Goal: Check status: Check status

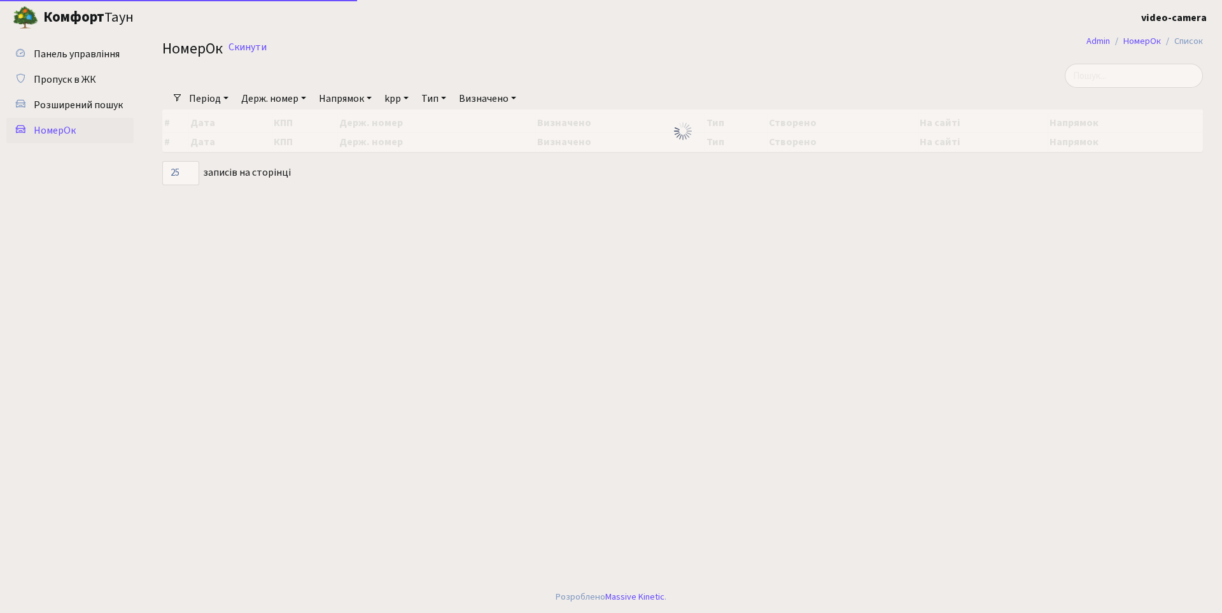
select select "25"
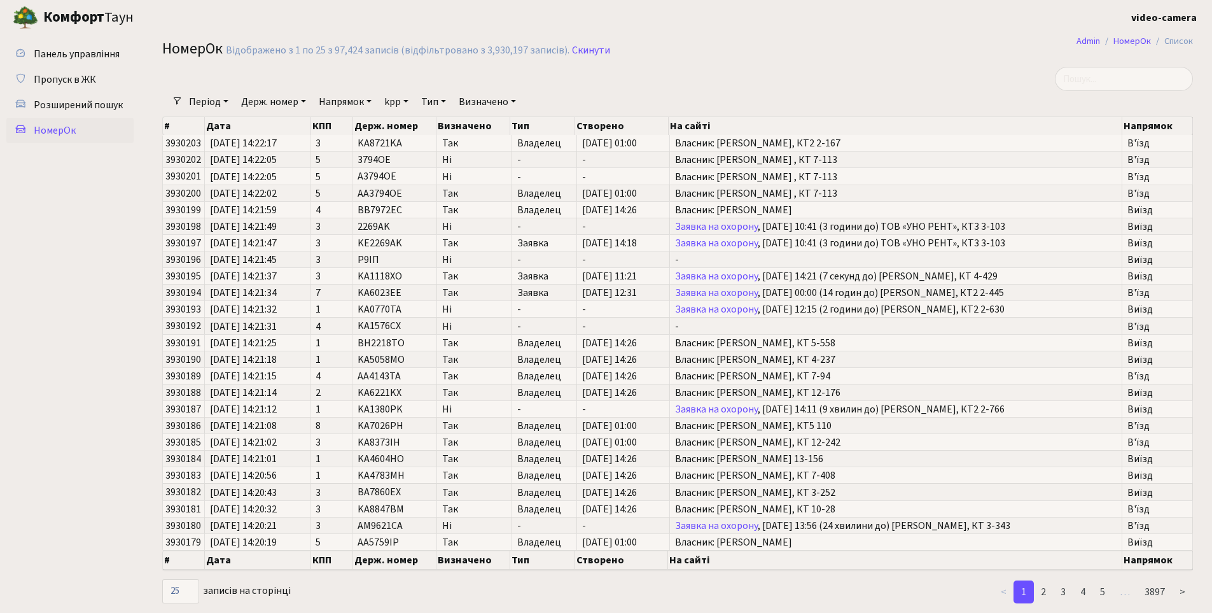
click at [212, 100] on link "Період" at bounding box center [209, 102] width 50 height 22
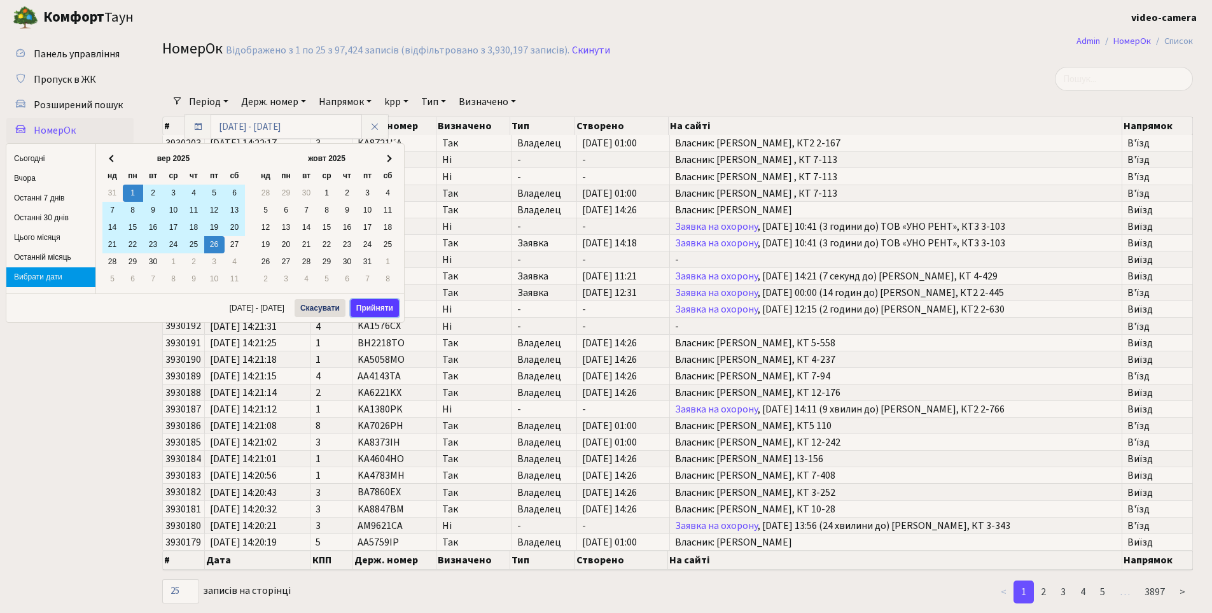
click at [366, 312] on button "Прийняти" at bounding box center [375, 308] width 48 height 18
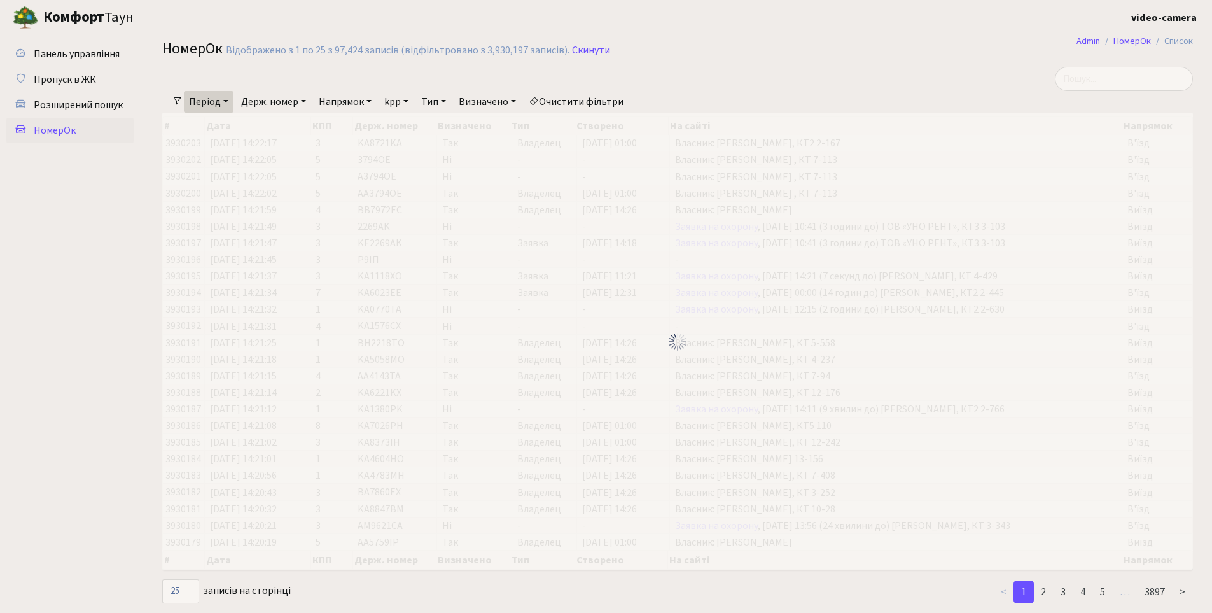
click at [295, 99] on link "Держ. номер" at bounding box center [273, 102] width 75 height 22
click at [270, 127] on input "text" at bounding box center [274, 127] width 74 height 24
type input "к"
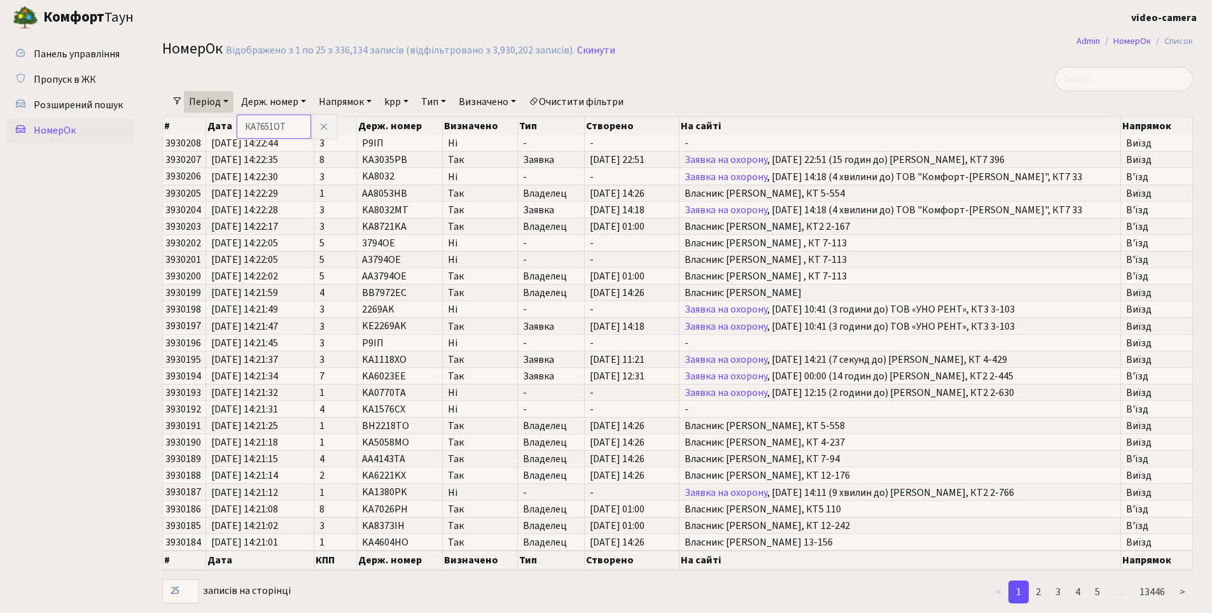
type input "КА7651ОТ"
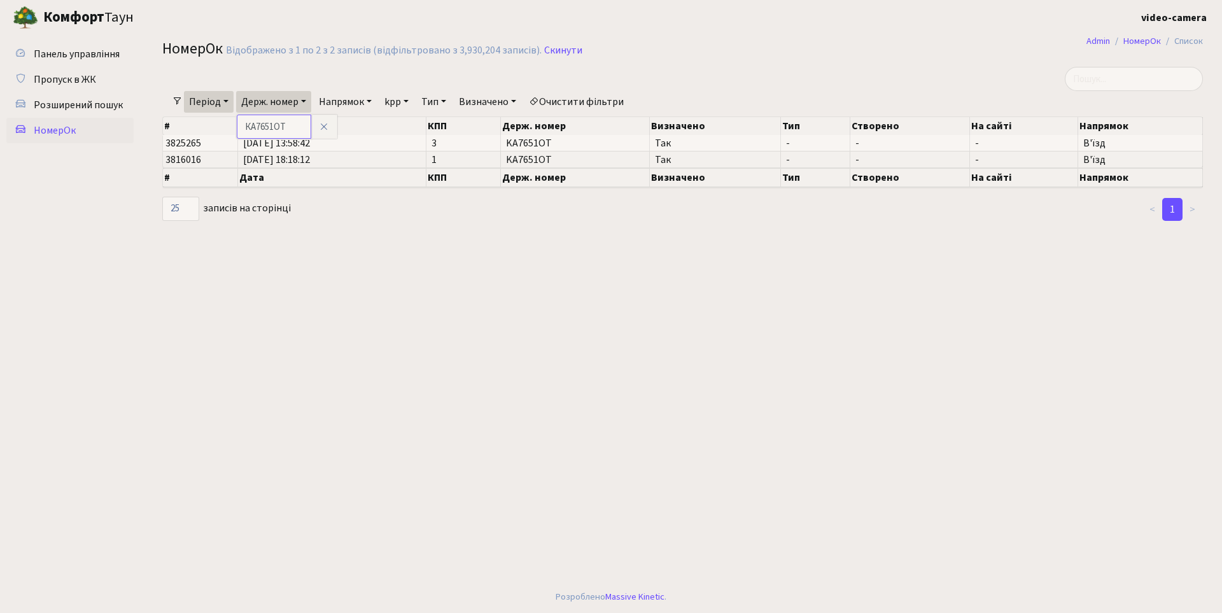
drag, startPoint x: 291, startPoint y: 129, endPoint x: 241, endPoint y: 128, distance: 50.3
click at [241, 128] on input "КА7651ОТ" at bounding box center [274, 127] width 74 height 24
click at [101, 101] on span "Розширений пошук" at bounding box center [78, 105] width 89 height 14
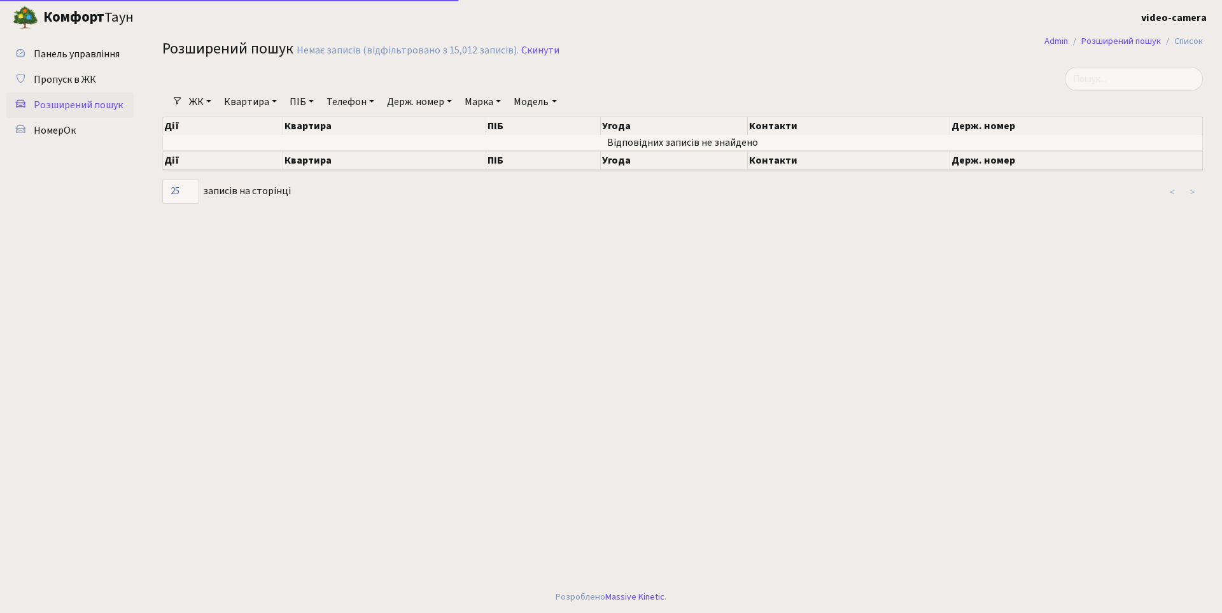
select select "25"
paste input "КА7651ОТ"
type input "КА7651ОТ"
click at [81, 78] on span "Пропуск в ЖК" at bounding box center [65, 80] width 62 height 14
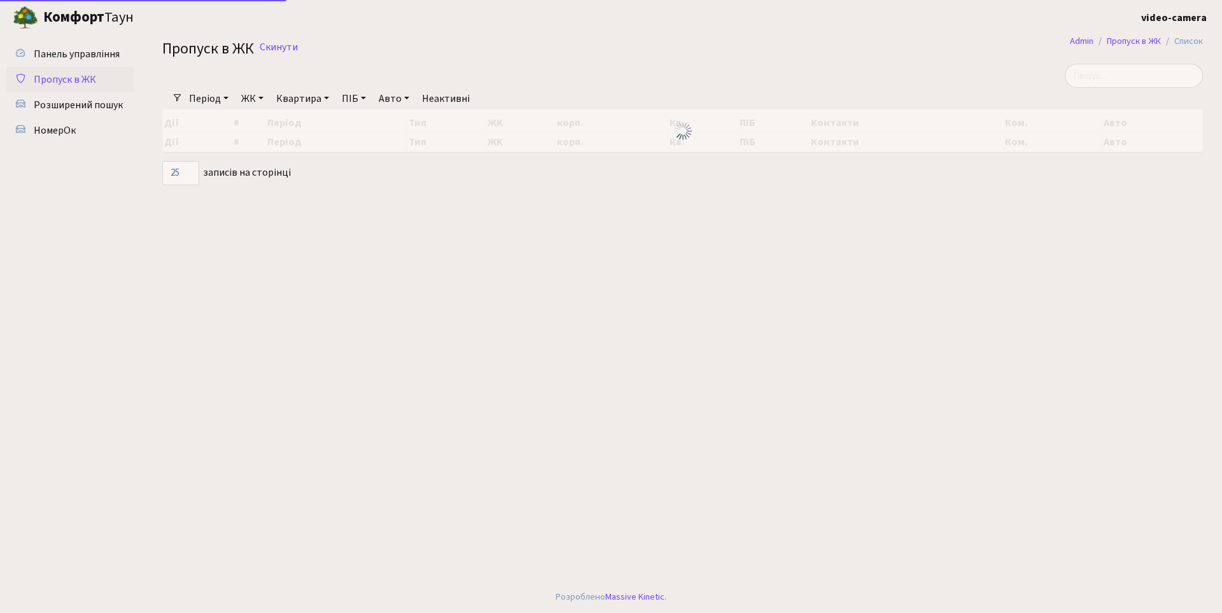
select select "25"
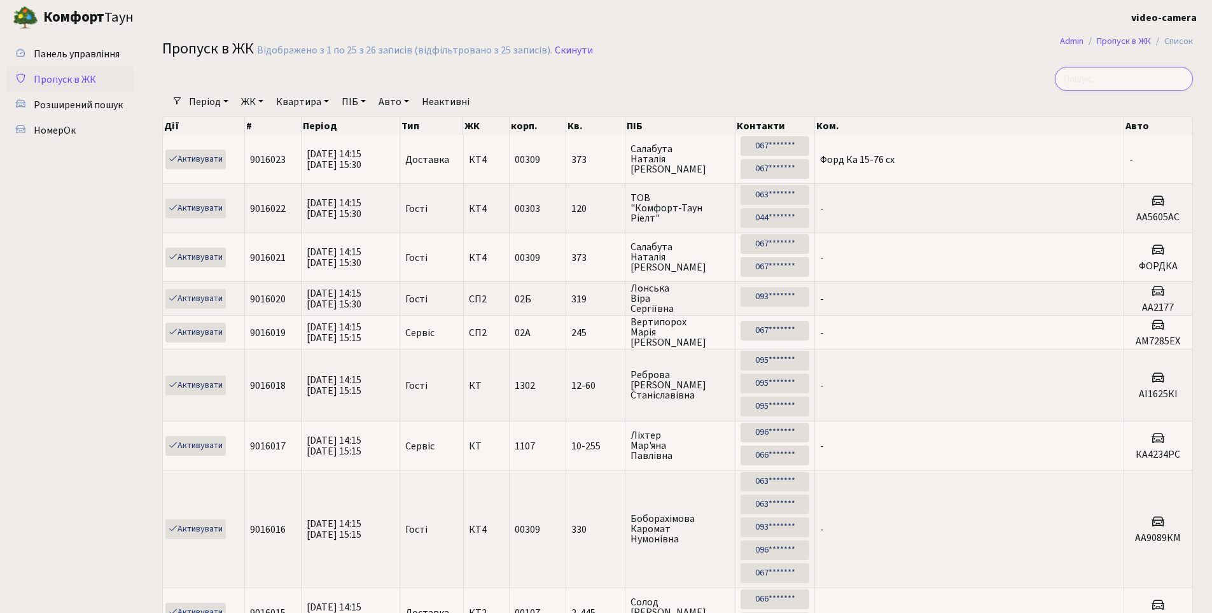
click at [1104, 76] on input "search" at bounding box center [1124, 79] width 138 height 24
paste input "КА7651ОТ"
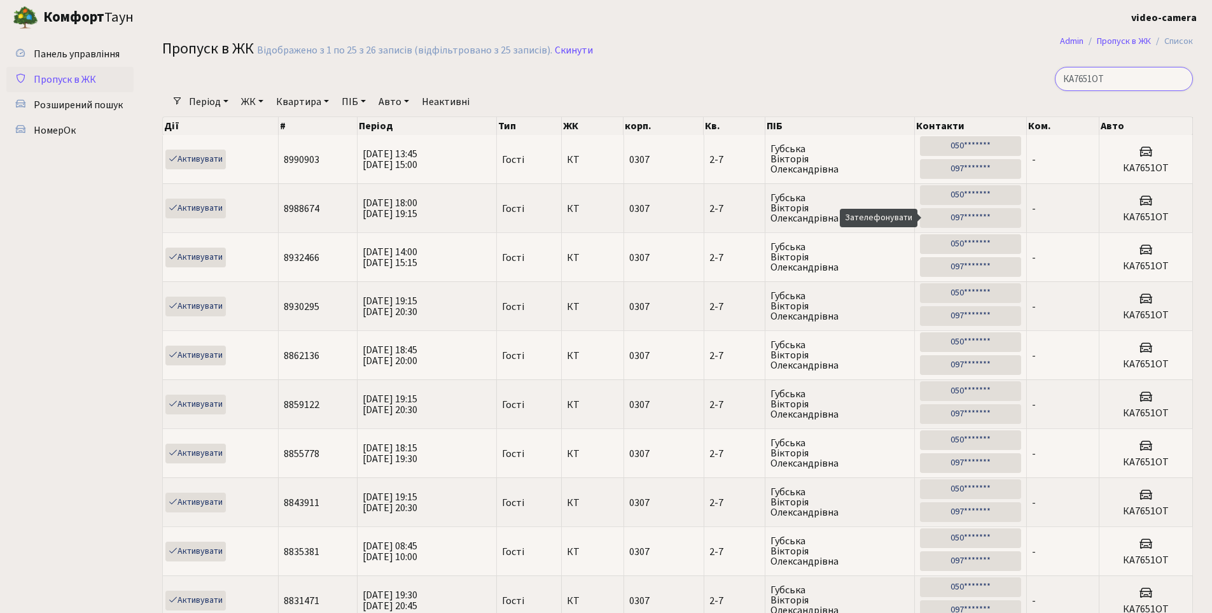
type input "КА7651ОТ"
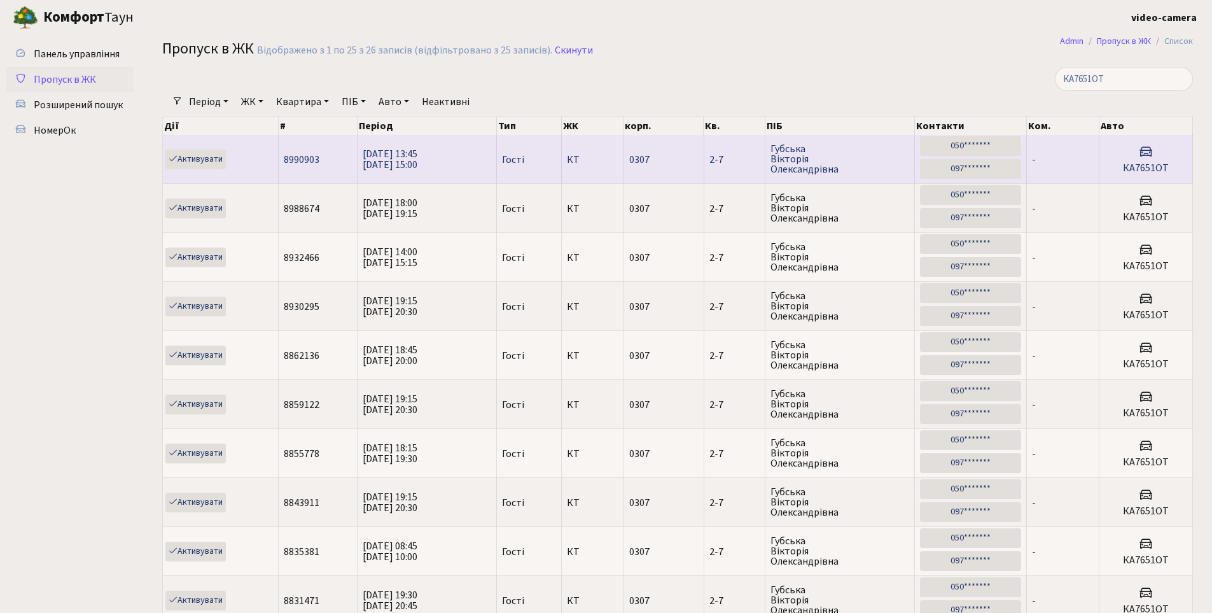
drag, startPoint x: 840, startPoint y: 166, endPoint x: 776, endPoint y: 150, distance: 66.8
click at [767, 148] on td "Губська Вікторія Олександрівна" at bounding box center [840, 159] width 150 height 48
copy span "Губська Вікторія Олександрівна"
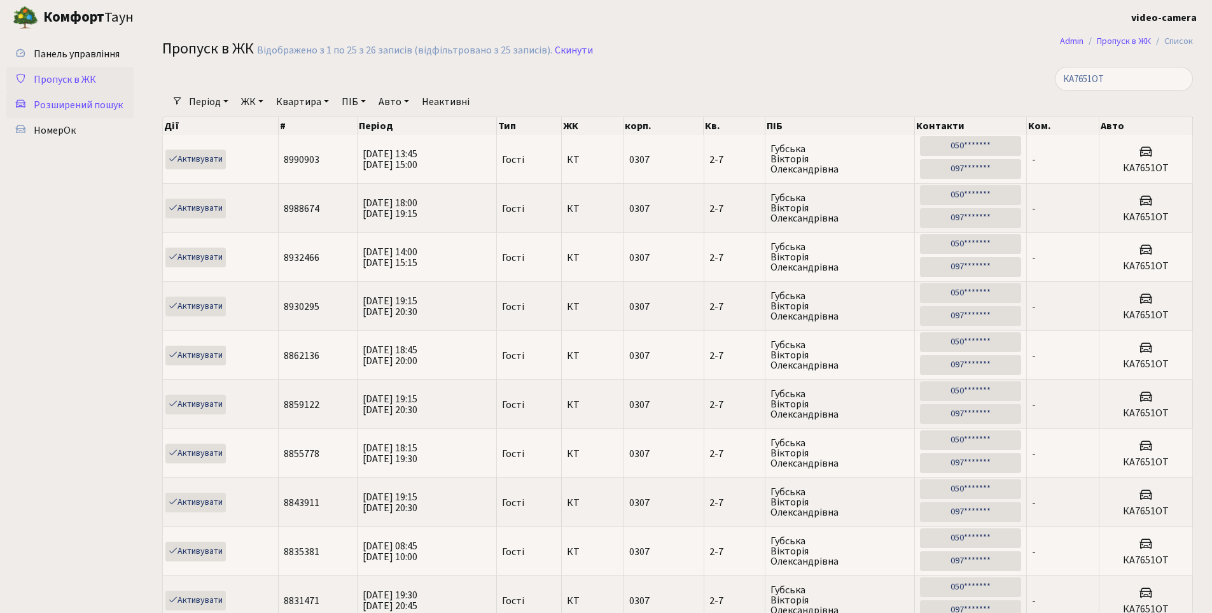
click at [101, 101] on span "Розширений пошук" at bounding box center [78, 105] width 89 height 14
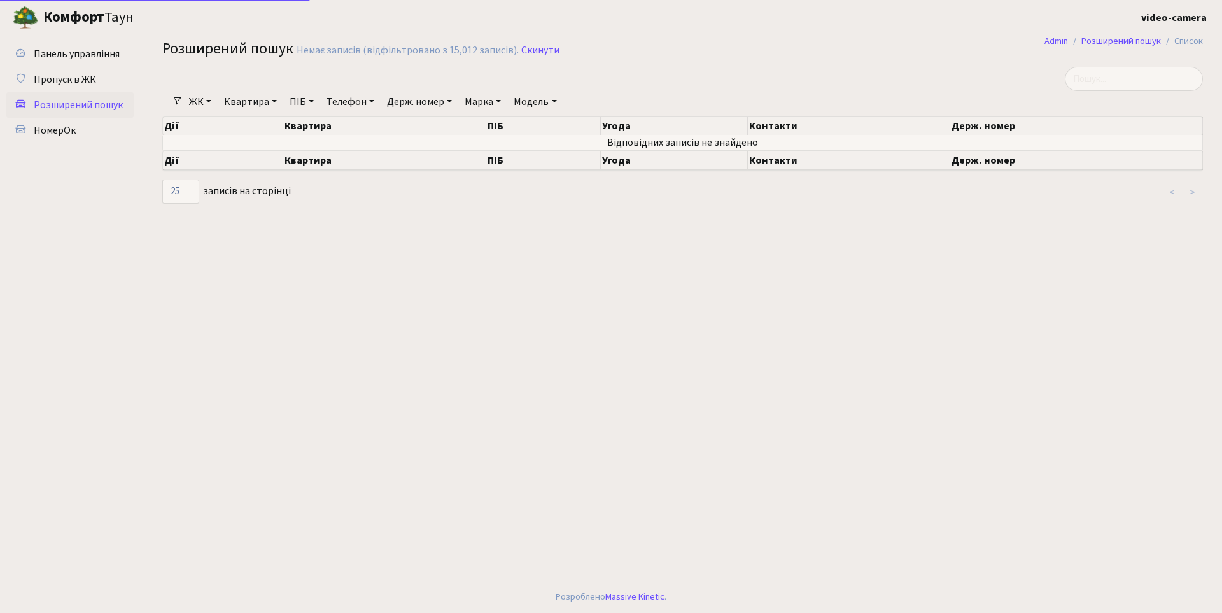
select select "25"
click at [295, 104] on link "ПІБ" at bounding box center [301, 102] width 34 height 22
paste input "Губська Вікторія Олександрівна"
type input "Губська Вікторія Олександрівна"
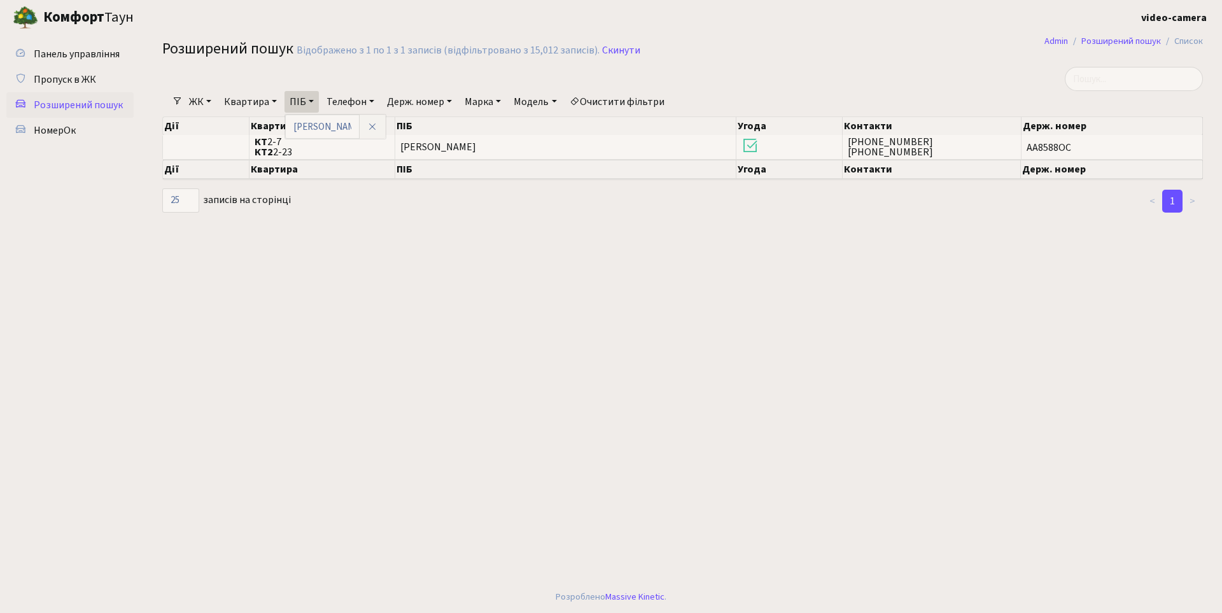
click at [197, 104] on link "ЖК" at bounding box center [200, 102] width 32 height 22
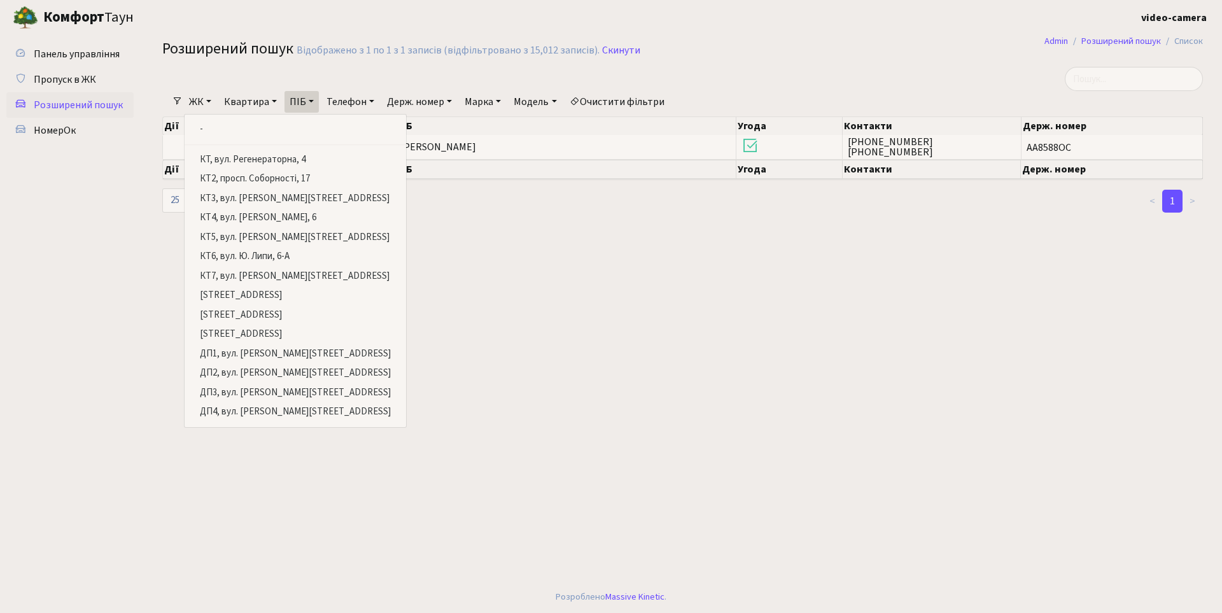
click at [427, 293] on main "Admin Розширений пошук Список Розширений пошук Відображено з 1 по 1 з 1 записів…" at bounding box center [682, 308] width 1078 height 546
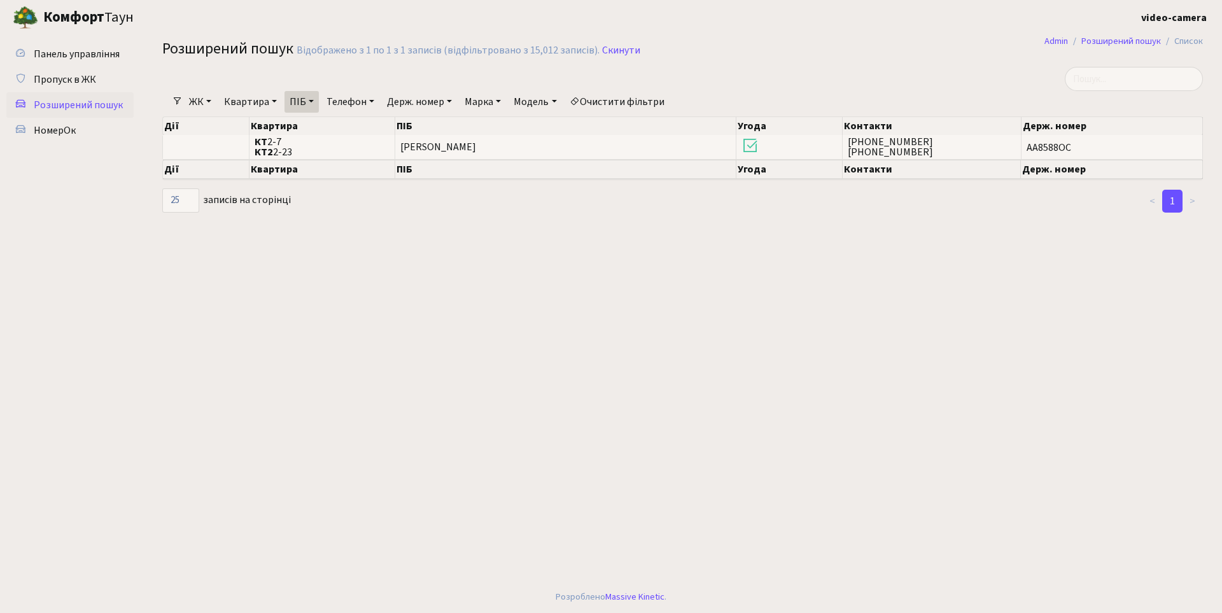
click at [199, 102] on link "ЖК" at bounding box center [200, 102] width 32 height 22
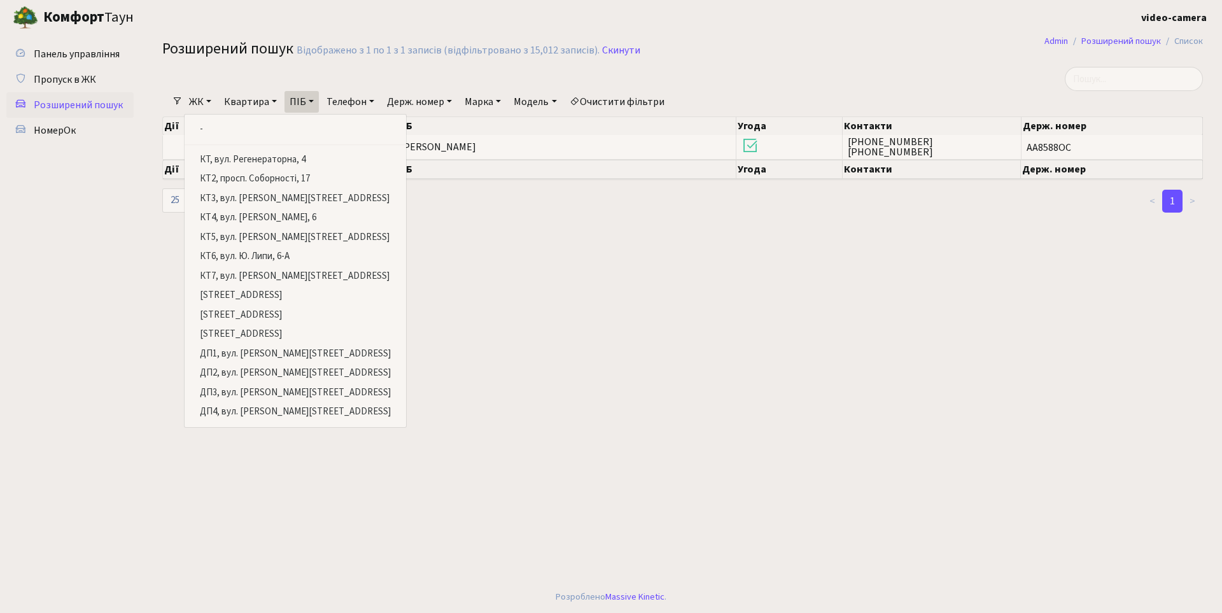
click at [361, 223] on main "Admin Розширений пошук Список Розширений пошук Відображено з 1 по 1 з 1 записів…" at bounding box center [682, 308] width 1078 height 546
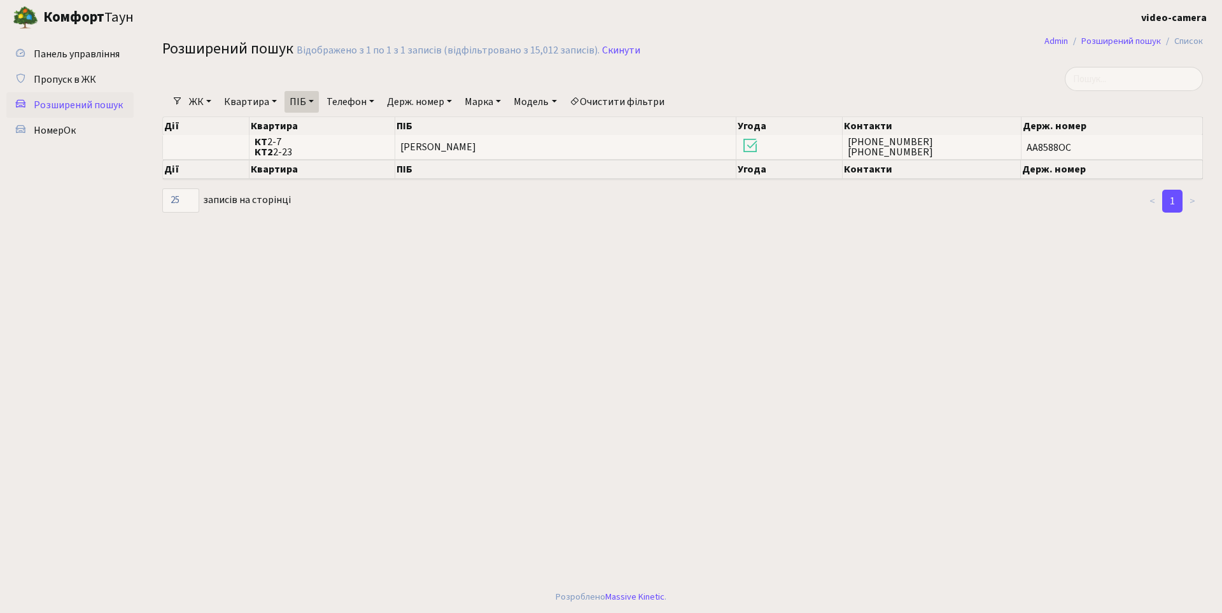
click at [207, 101] on link "ЖК" at bounding box center [200, 102] width 32 height 22
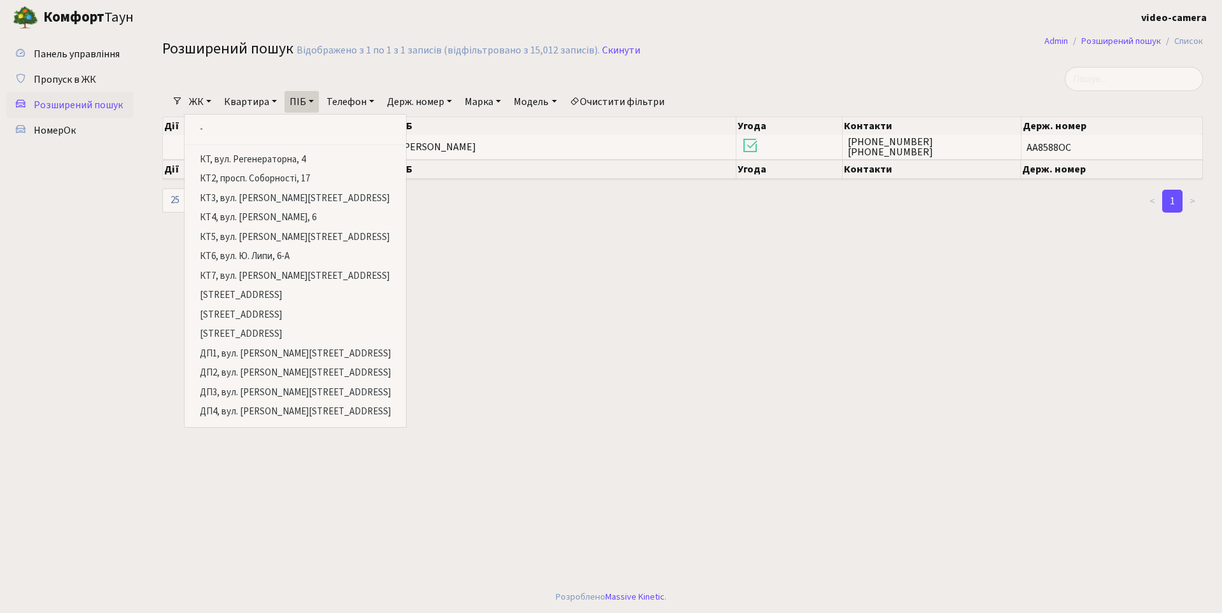
click at [394, 204] on div "10 25 50 100 250 500 1,000 записів на сторінці" at bounding box center [329, 200] width 334 height 24
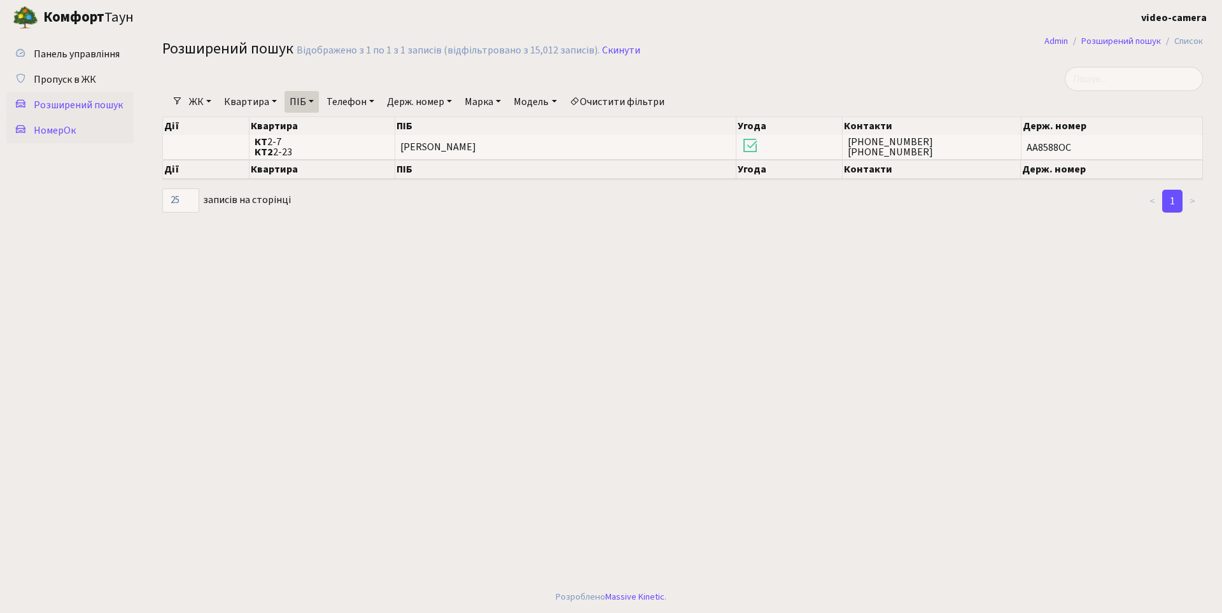
click at [46, 128] on span "НомерОк" at bounding box center [55, 130] width 42 height 14
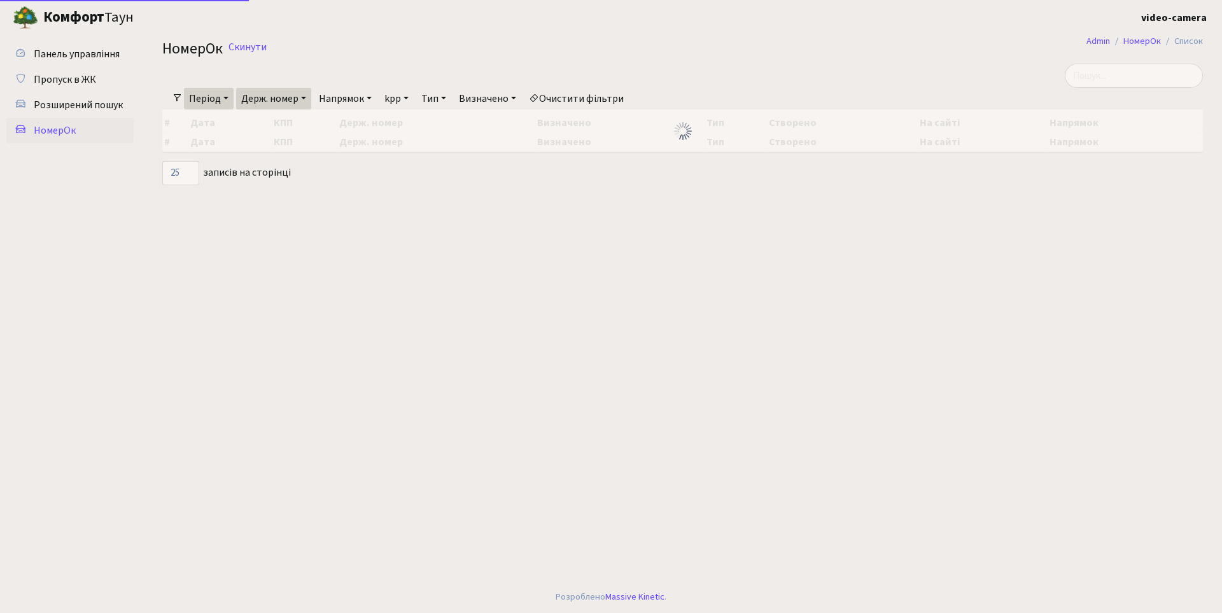
select select "25"
click at [87, 99] on span "Розширений пошук" at bounding box center [78, 105] width 89 height 14
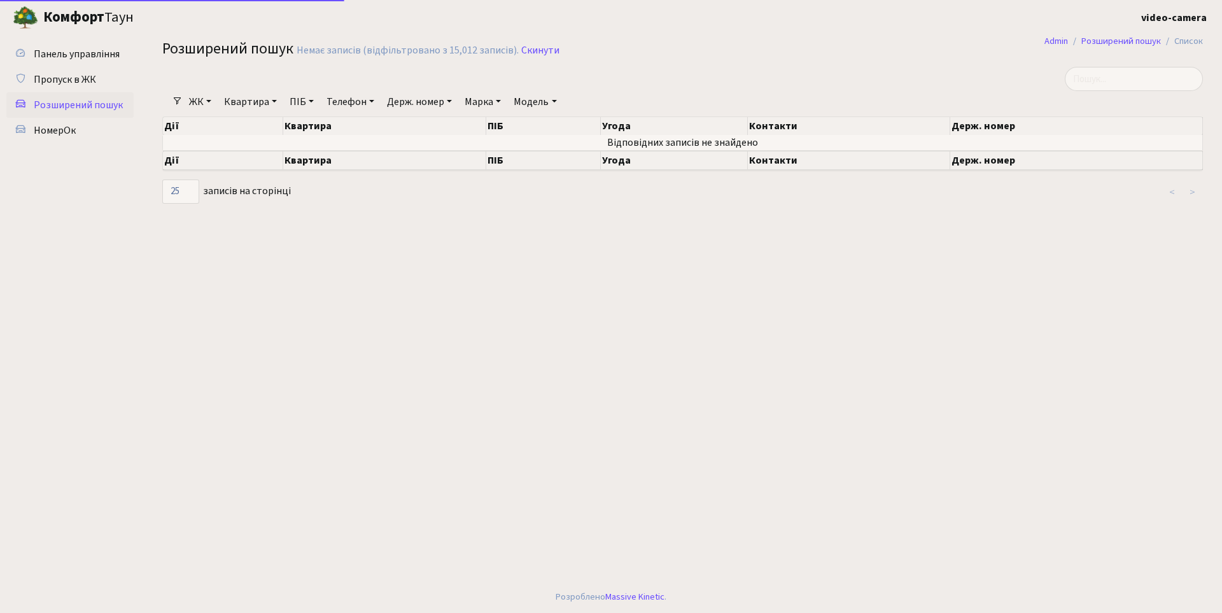
select select "25"
click at [1112, 78] on input "search" at bounding box center [1133, 79] width 138 height 24
drag, startPoint x: 1133, startPoint y: 83, endPoint x: 1077, endPoint y: 78, distance: 56.9
click at [1077, 78] on input "КА1474РК" at bounding box center [1133, 79] width 138 height 24
type input "КА1474РК"
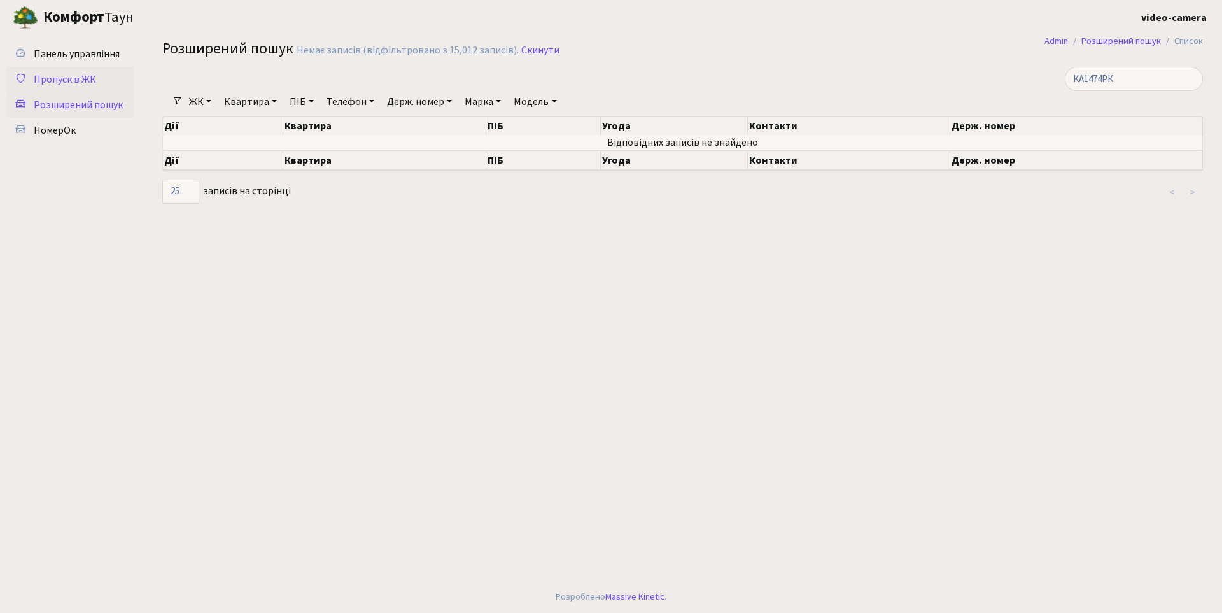
click at [83, 84] on span "Пропуск в ЖК" at bounding box center [65, 80] width 62 height 14
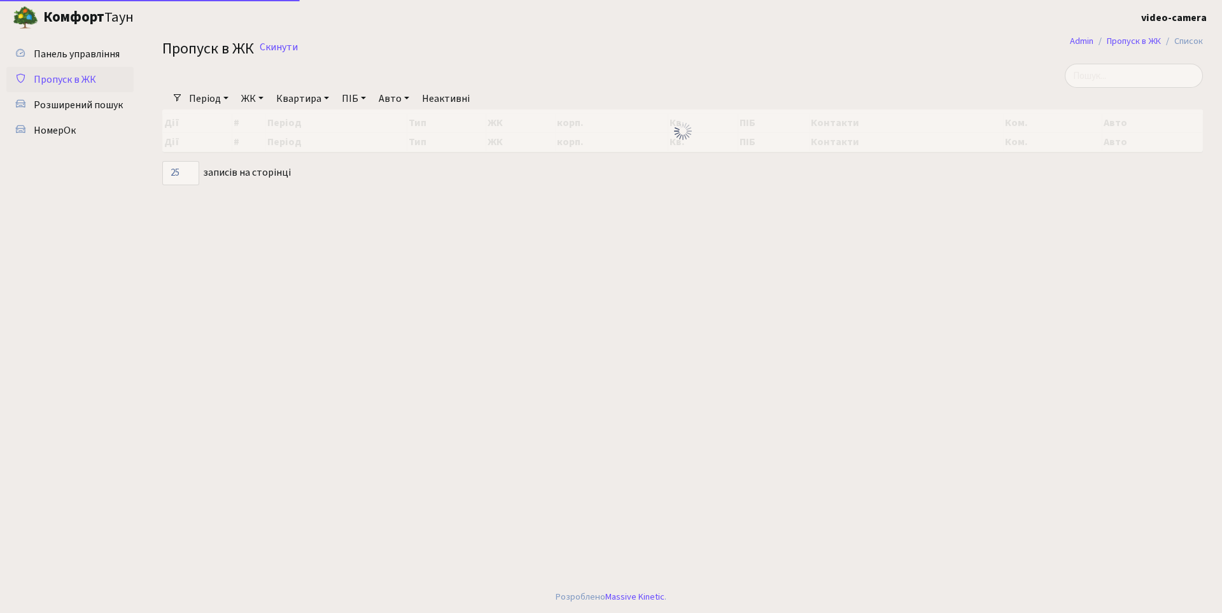
select select "25"
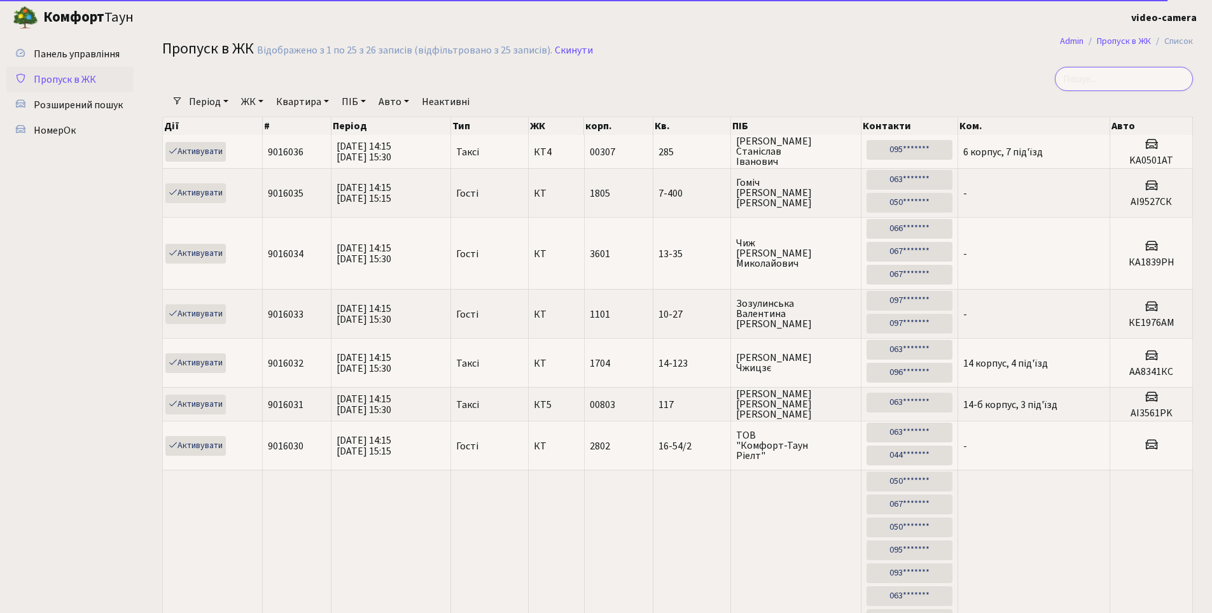
paste input "КА1474РК"
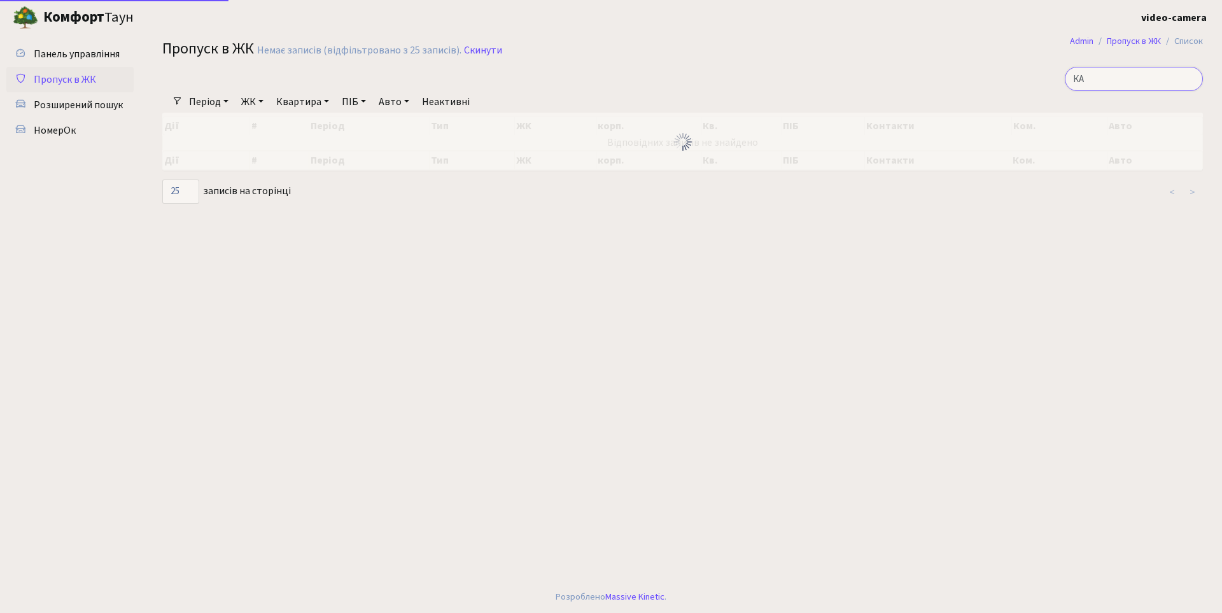
type input "[PERSON_NAME]"
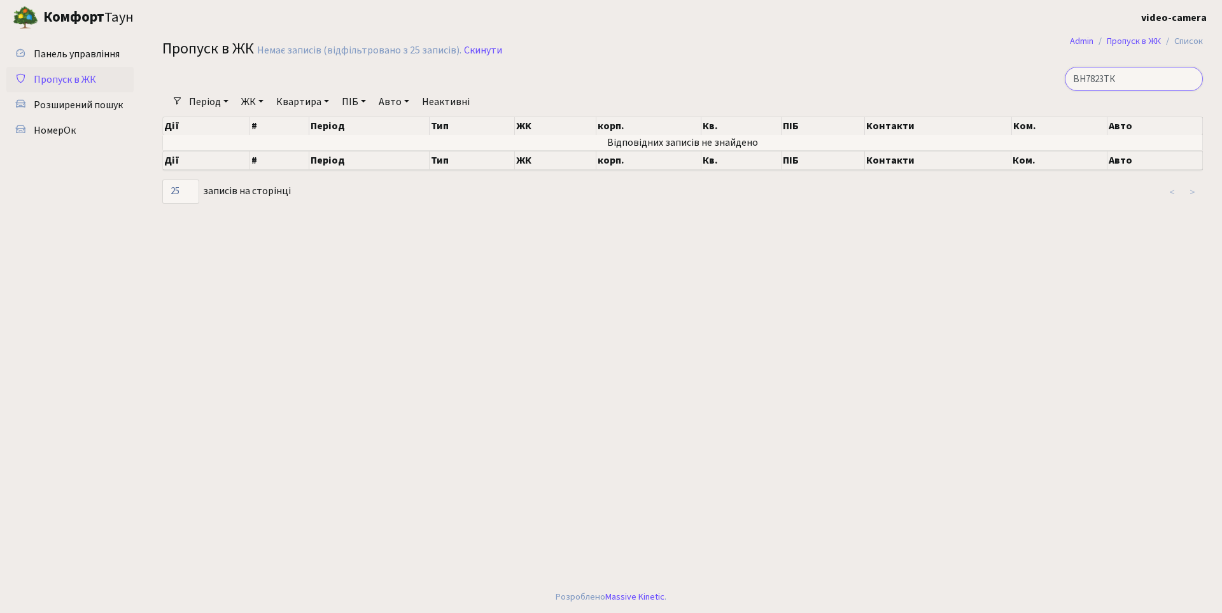
type input "ВН7823ТК"
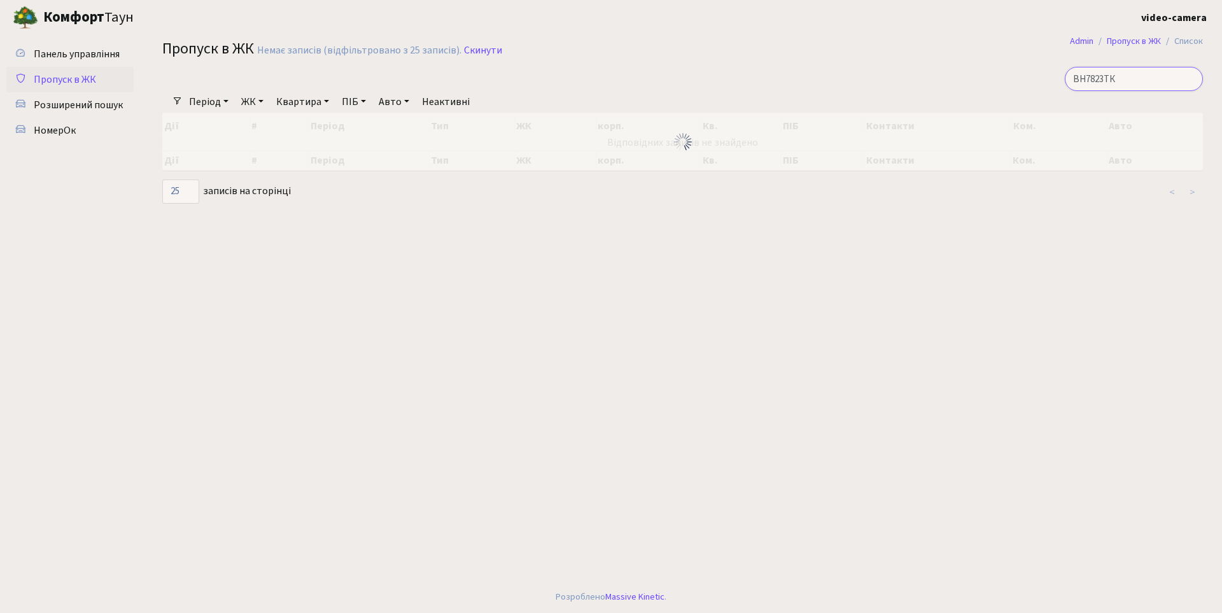
drag, startPoint x: 1134, startPoint y: 75, endPoint x: 1091, endPoint y: 79, distance: 43.4
click at [1070, 75] on div "ВН7823ТК" at bounding box center [1035, 79] width 334 height 24
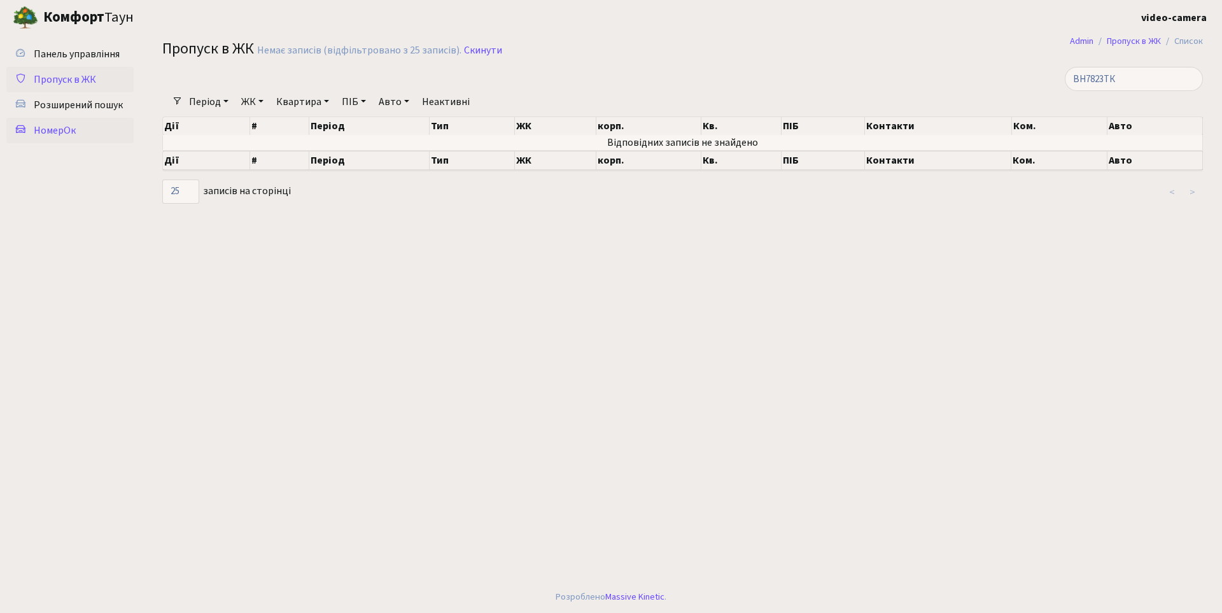
click at [65, 129] on span "НомерОк" at bounding box center [55, 130] width 42 height 14
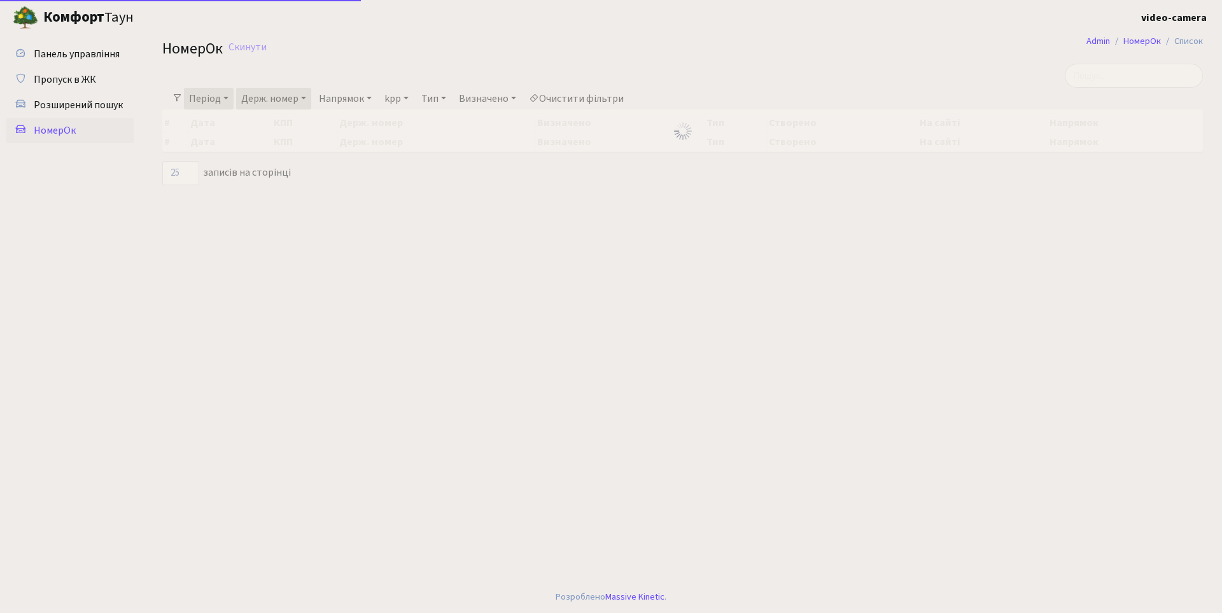
select select "25"
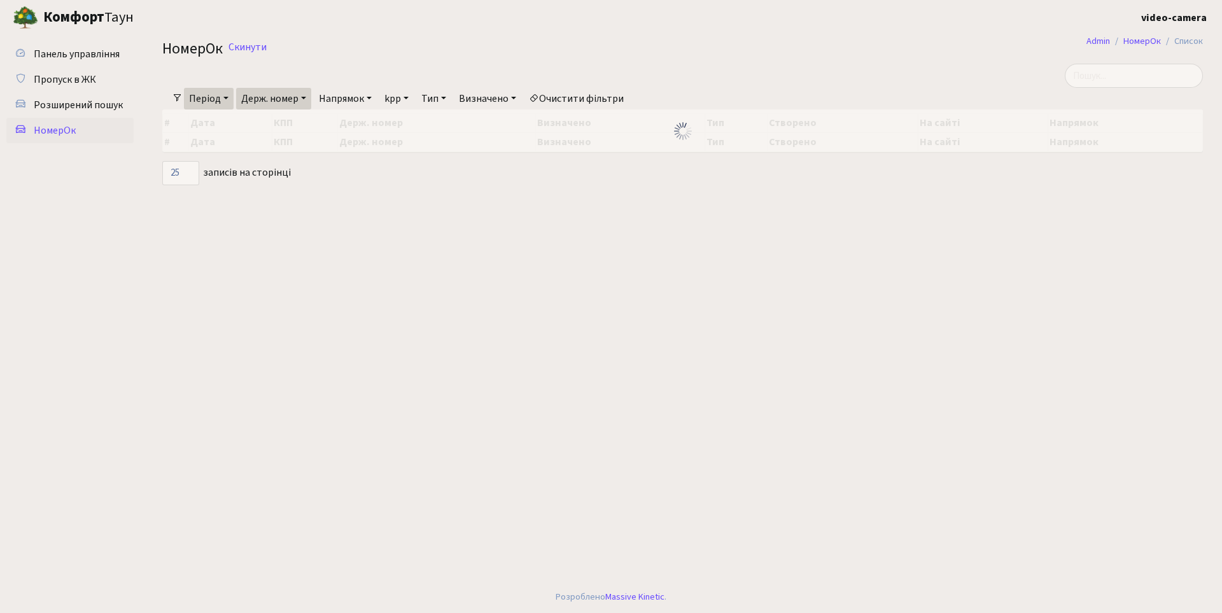
click at [216, 100] on link "Період" at bounding box center [209, 99] width 50 height 22
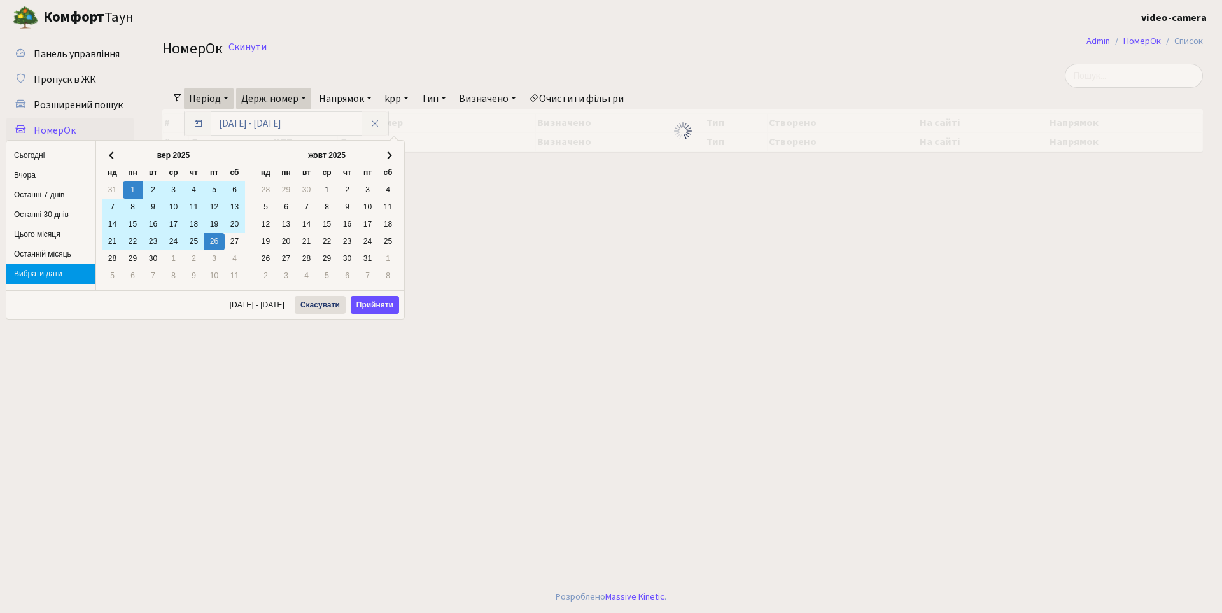
click at [260, 103] on link "Держ. номер" at bounding box center [273, 99] width 75 height 22
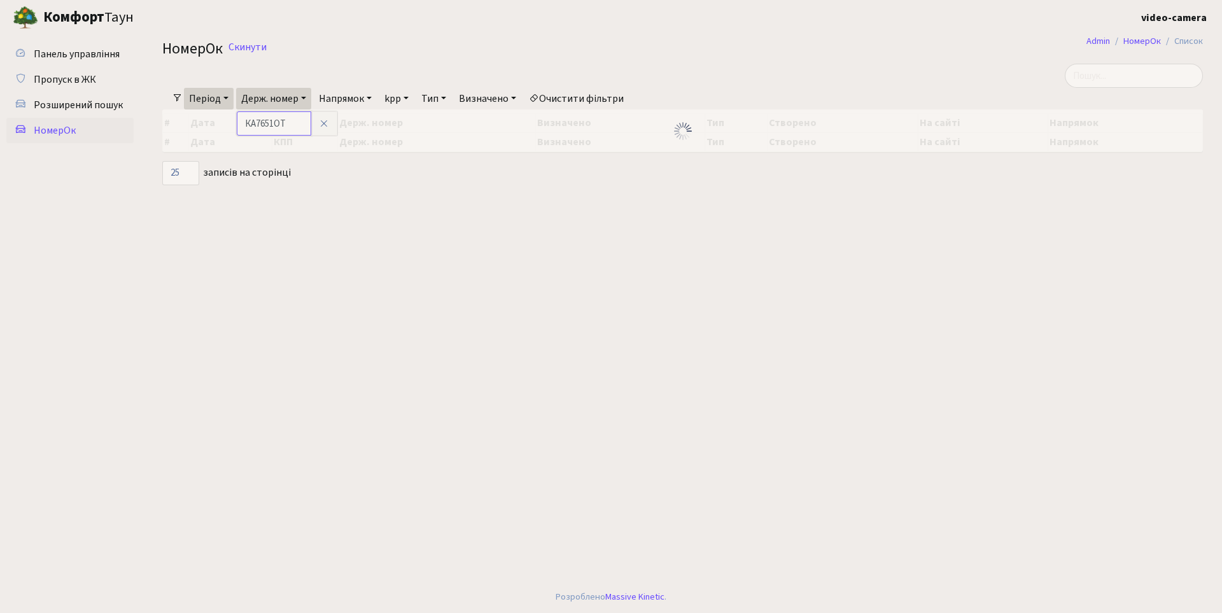
drag, startPoint x: 290, startPoint y: 127, endPoint x: 243, endPoint y: 120, distance: 47.5
click at [243, 120] on input "КА7651ОТ" at bounding box center [274, 123] width 74 height 24
paste input "Н7823ТК"
type input "ВН7823ТК"
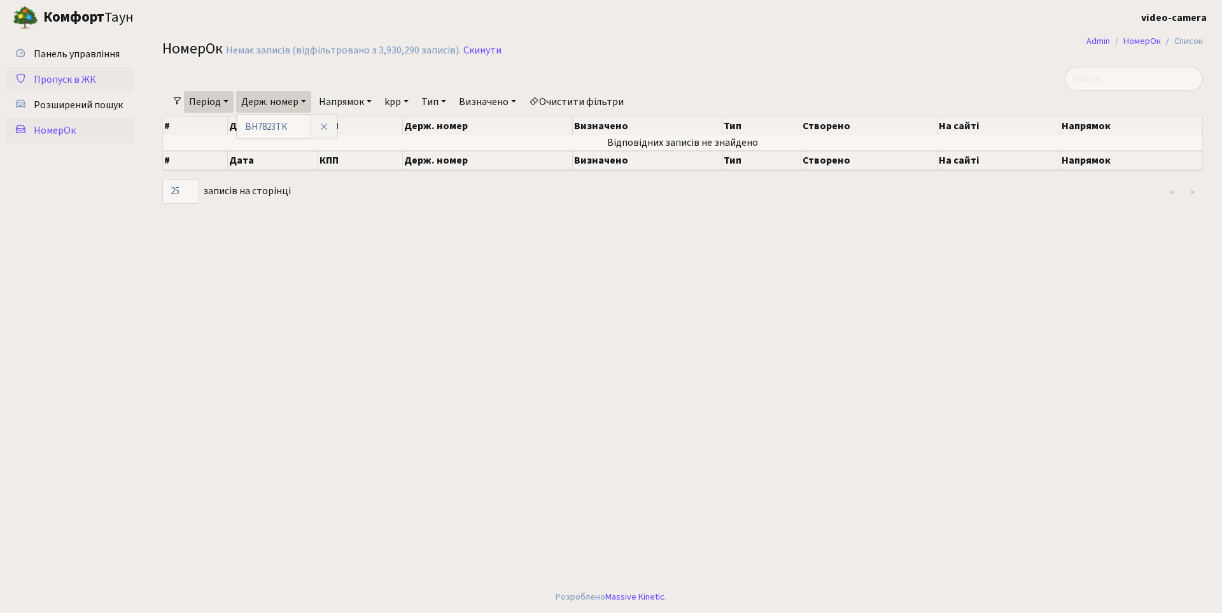
click at [76, 76] on span "Пропуск в ЖК" at bounding box center [65, 80] width 62 height 14
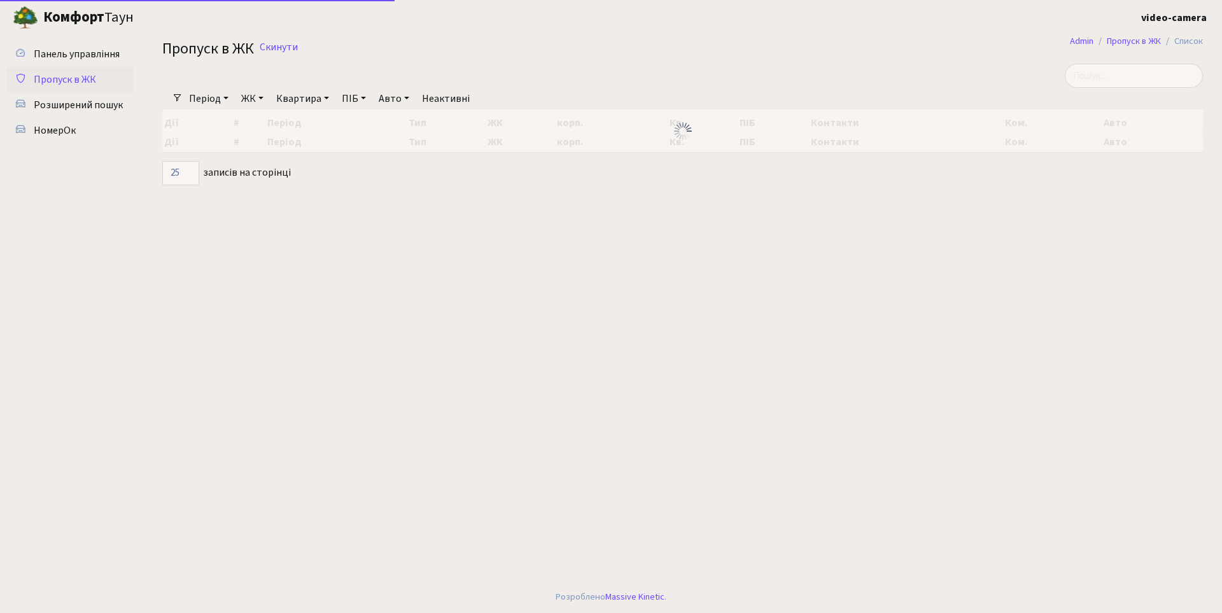
select select "25"
click at [1103, 75] on input "search" at bounding box center [1133, 76] width 138 height 24
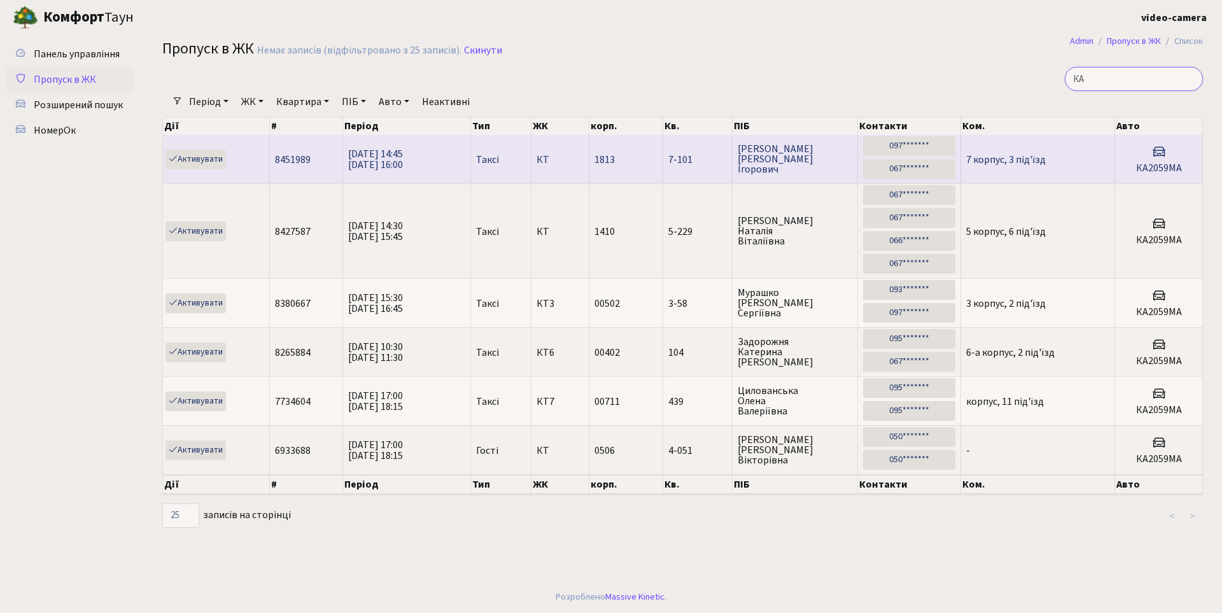
type input "[PERSON_NAME]"
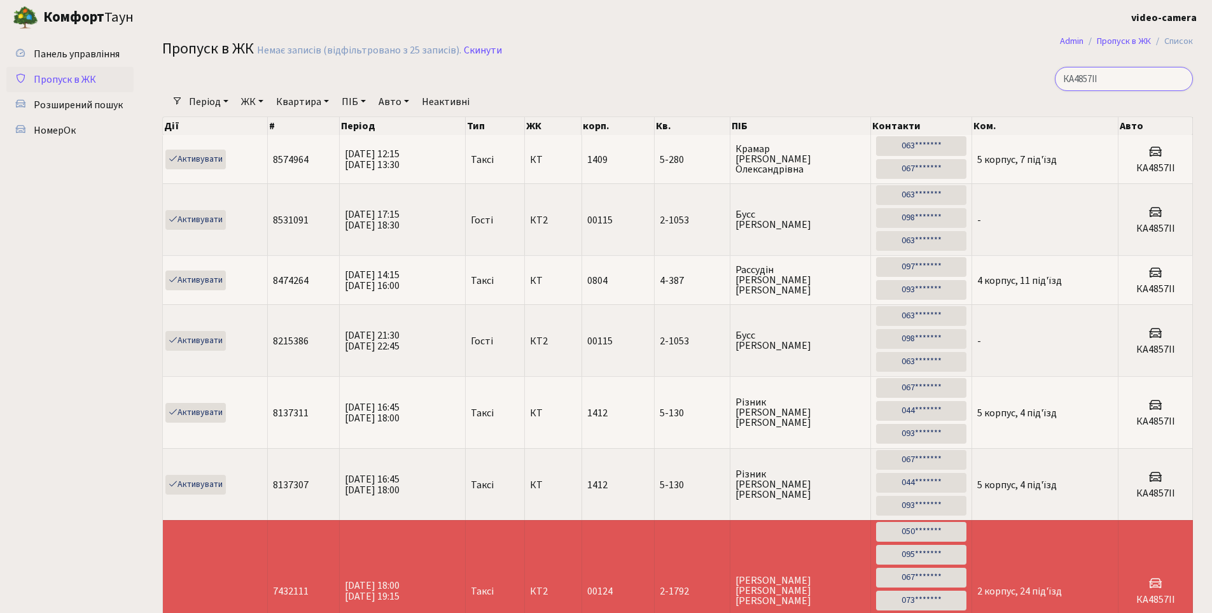
drag, startPoint x: 1112, startPoint y: 74, endPoint x: 1000, endPoint y: 64, distance: 112.4
click at [1000, 64] on main "Admin Пропуск в ЖК Список Пропуск в ЖК Немає записів (відфільтровано з 25 запис…" at bounding box center [677, 501] width 1069 height 933
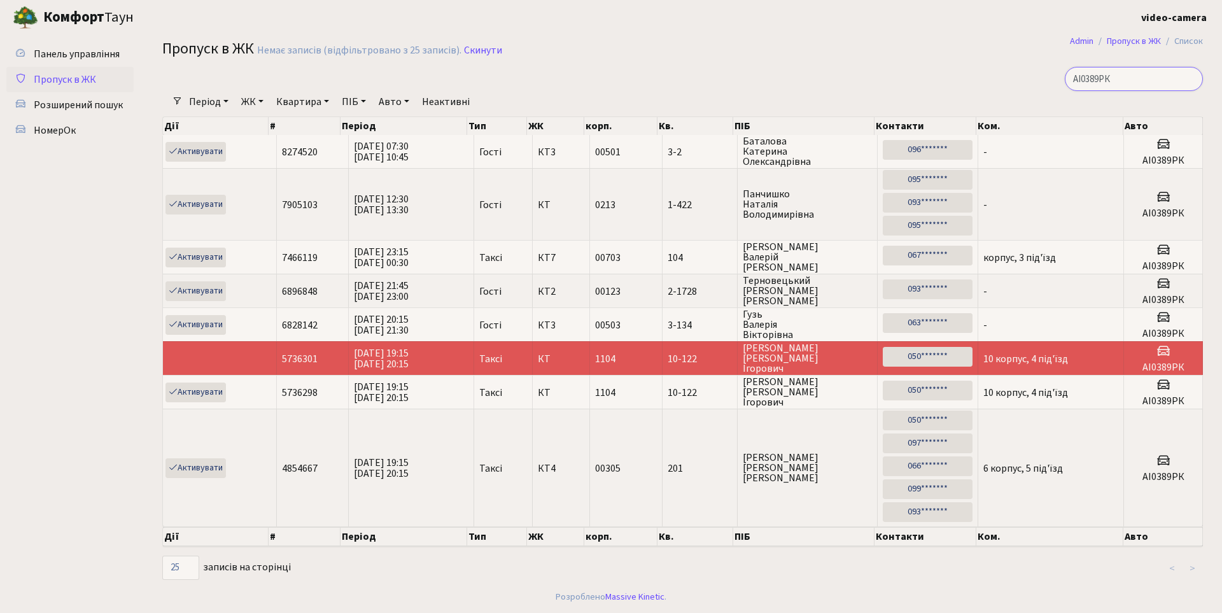
click at [1148, 79] on input "АІ0389РК" at bounding box center [1133, 79] width 138 height 24
click at [1142, 76] on input "АІ0389РК" at bounding box center [1133, 79] width 138 height 24
drag, startPoint x: 1130, startPoint y: 81, endPoint x: 995, endPoint y: 76, distance: 135.0
click at [995, 76] on div "АІ0389РК" at bounding box center [1035, 79] width 334 height 24
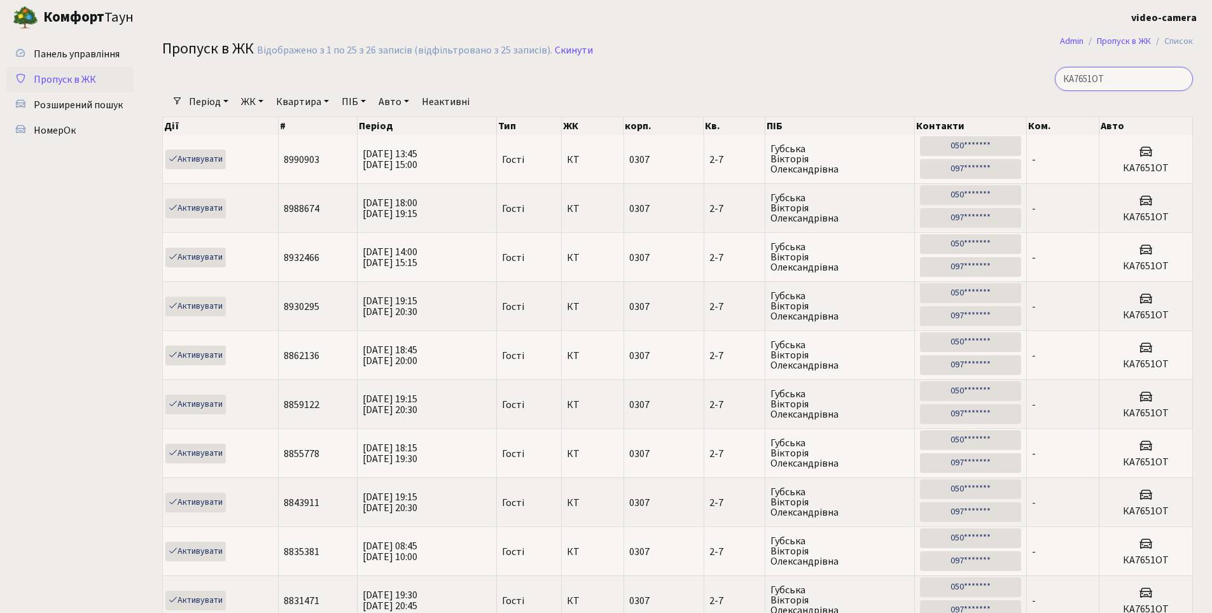
drag, startPoint x: 1138, startPoint y: 78, endPoint x: 1071, endPoint y: 78, distance: 66.2
click at [1071, 78] on input "КА7651ОТ" at bounding box center [1124, 79] width 138 height 24
type input "КА7651ОТ"
click at [53, 128] on span "НомерОк" at bounding box center [55, 130] width 42 height 14
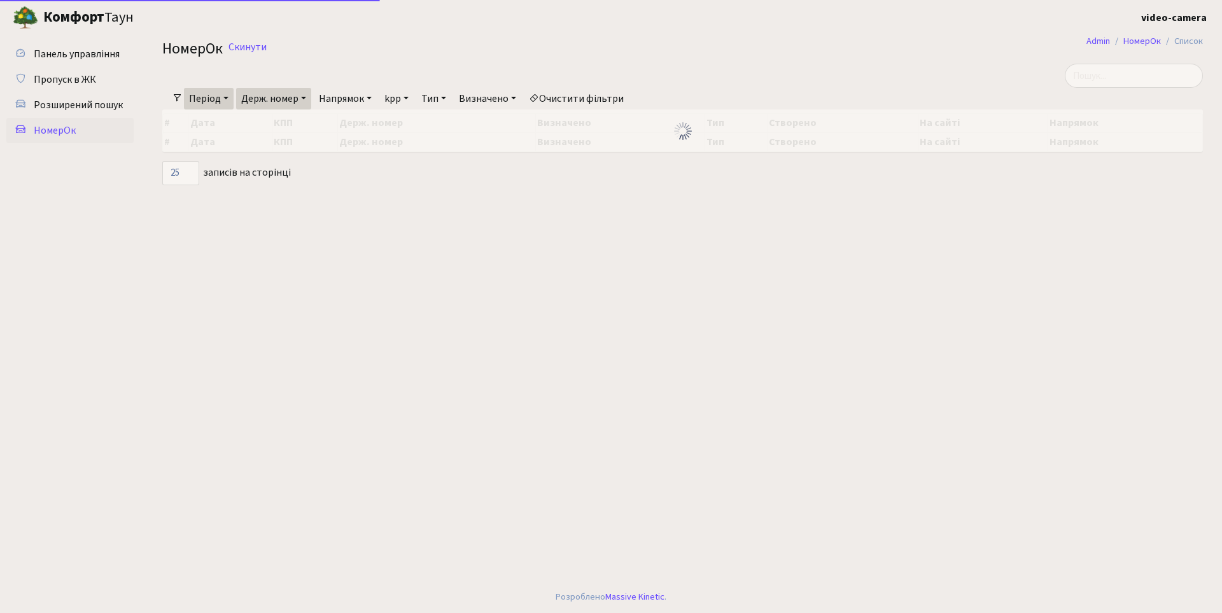
select select "25"
click at [272, 98] on link "Держ. номер" at bounding box center [273, 99] width 75 height 22
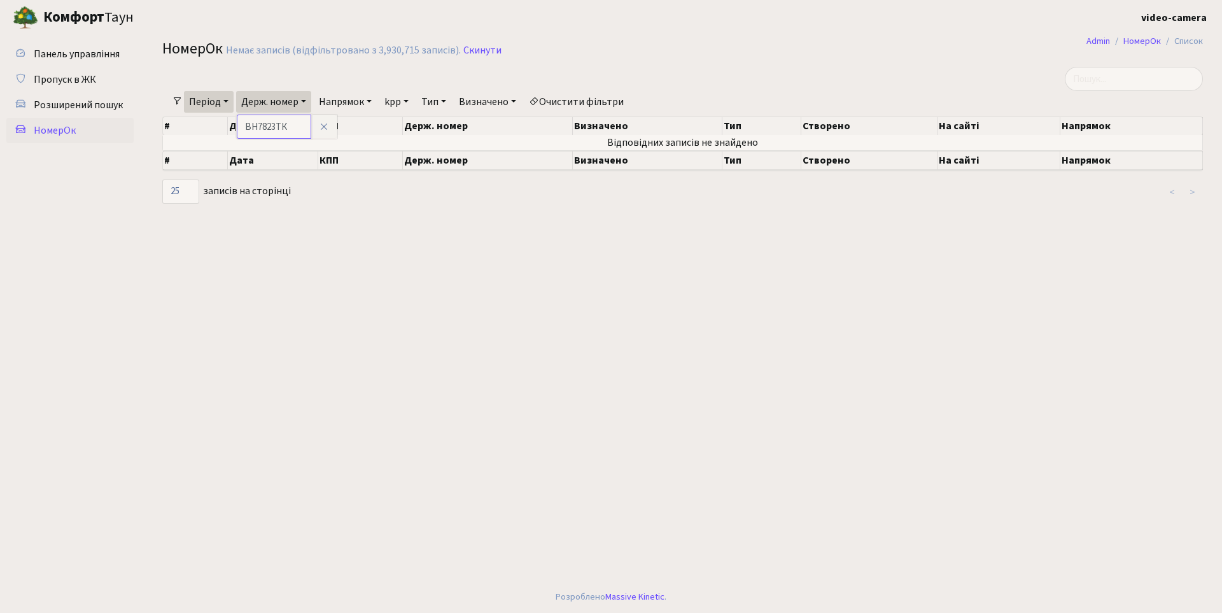
drag, startPoint x: 293, startPoint y: 123, endPoint x: 239, endPoint y: 115, distance: 54.2
click at [239, 115] on input "ВН7823ТК" at bounding box center [274, 127] width 74 height 24
paste input "А7651ОТ"
type input "КА7651ОТ"
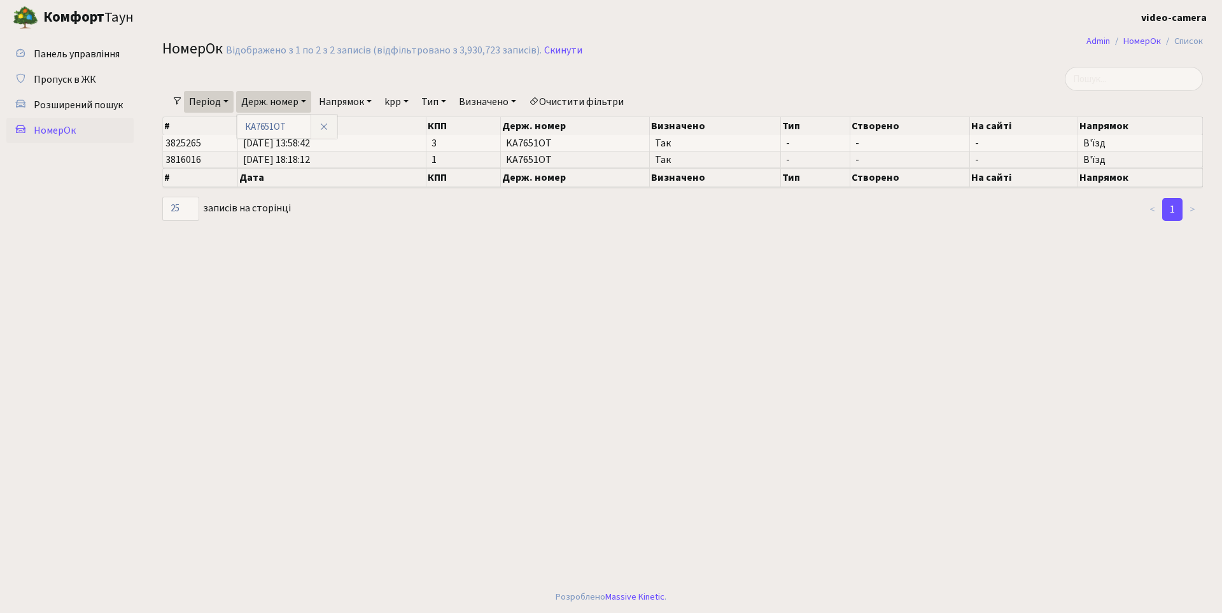
click at [372, 100] on link "Напрямок" at bounding box center [345, 102] width 63 height 22
click at [358, 158] on link "В'їзд" at bounding box center [364, 160] width 101 height 20
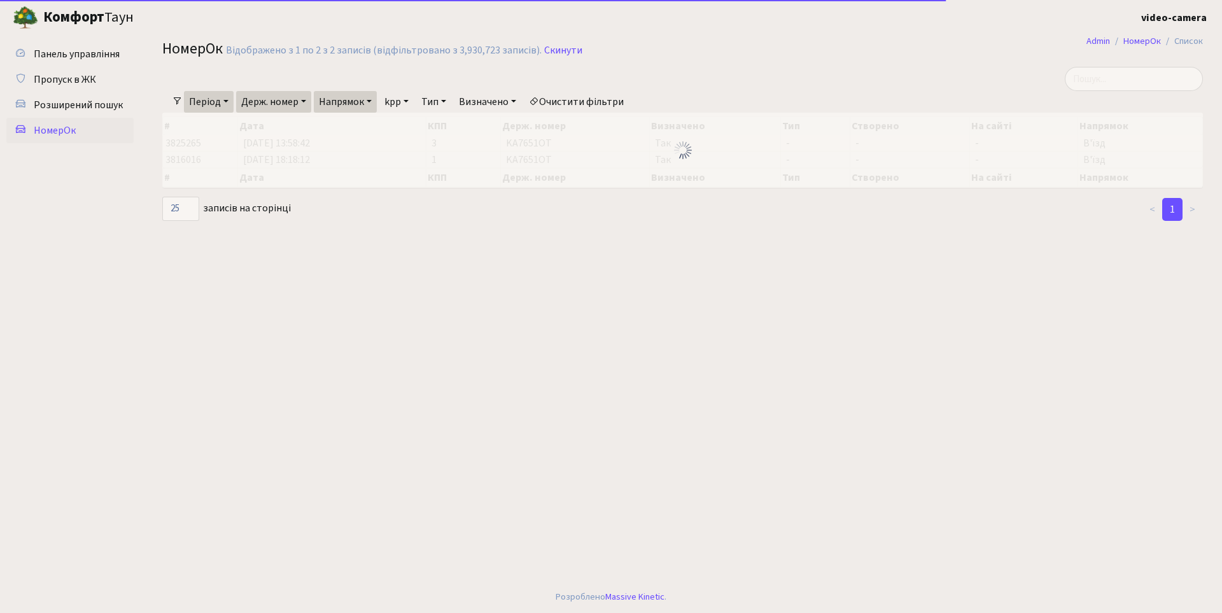
click at [351, 104] on link "Напрямок" at bounding box center [345, 102] width 63 height 22
click at [354, 178] on link "Виїзд" at bounding box center [364, 179] width 101 height 20
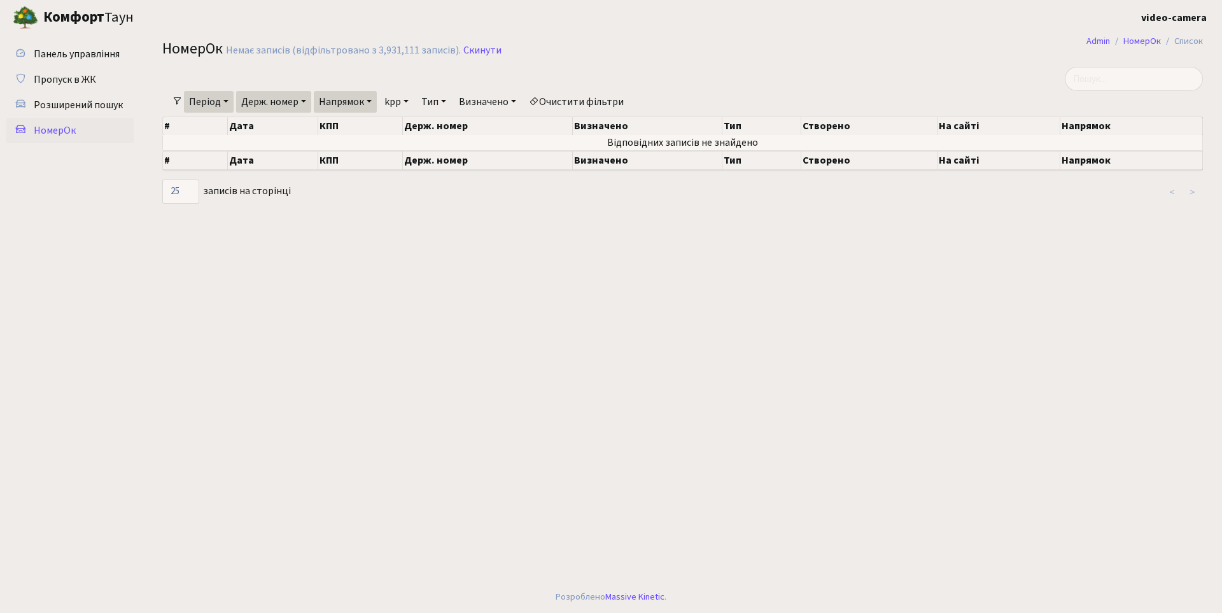
click at [362, 106] on link "Напрямок" at bounding box center [345, 102] width 63 height 22
click at [359, 178] on link "Виїзд" at bounding box center [364, 179] width 101 height 20
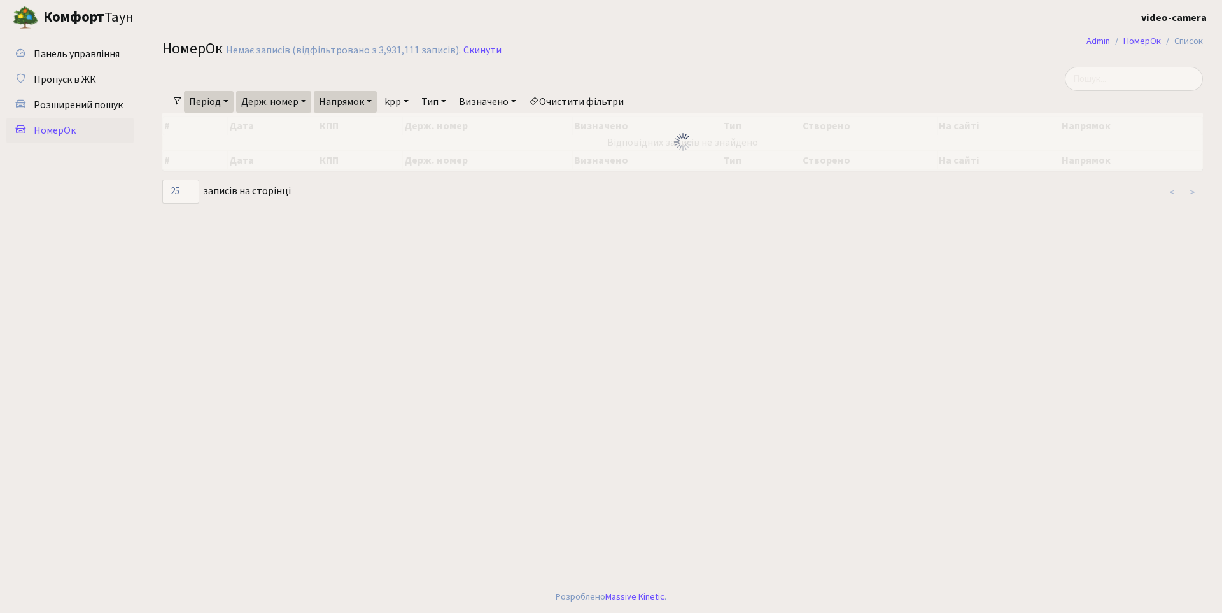
click at [289, 106] on link "Держ. номер" at bounding box center [273, 102] width 75 height 22
click at [303, 128] on input "КА7651ОТ" at bounding box center [274, 127] width 74 height 24
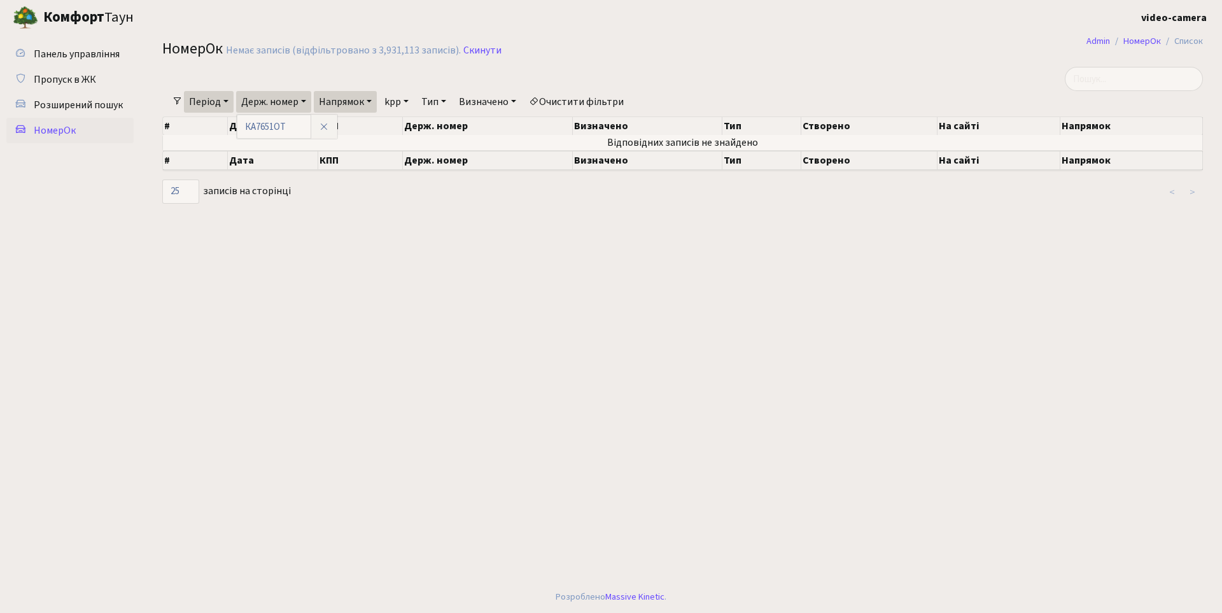
click at [220, 93] on link "Період" at bounding box center [209, 102] width 50 height 22
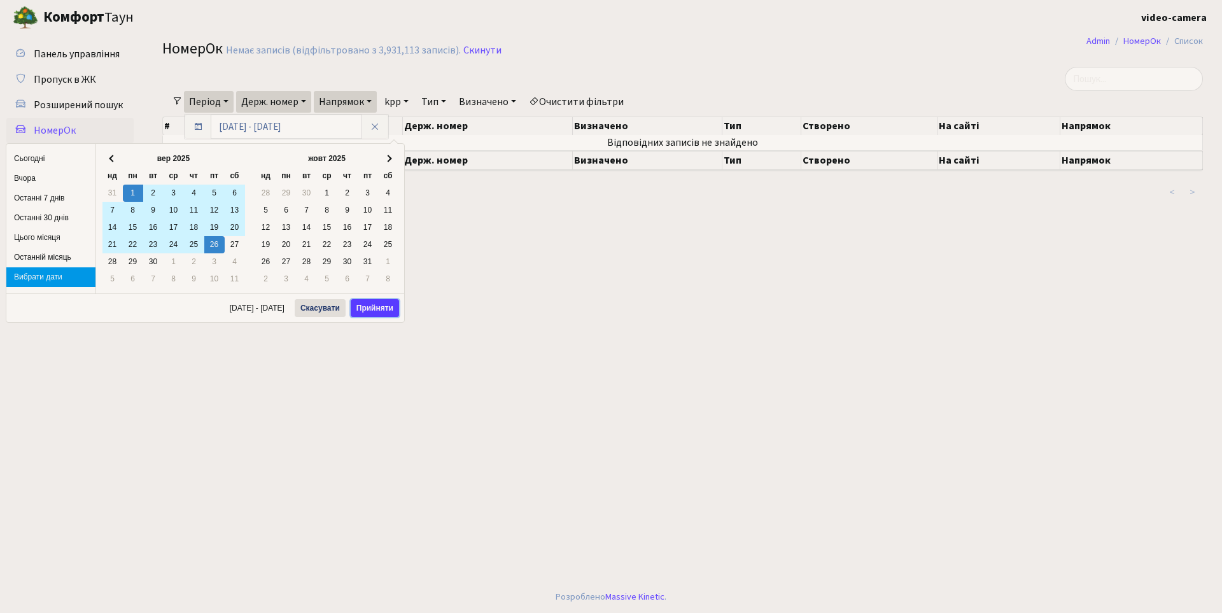
click at [368, 305] on button "Прийняти" at bounding box center [375, 308] width 48 height 18
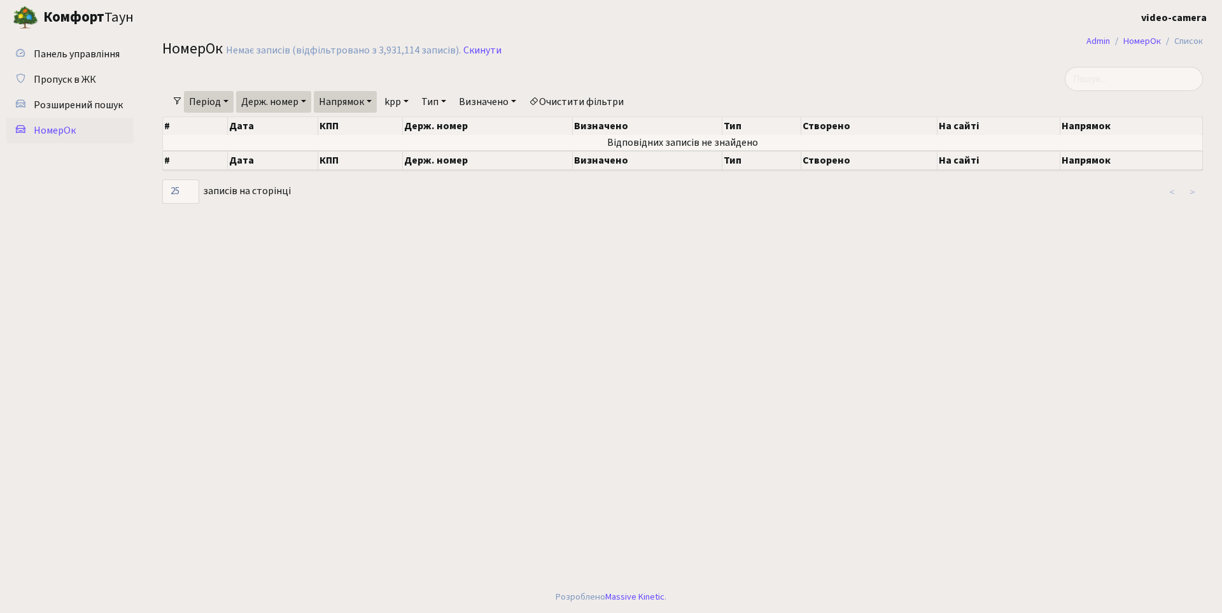
click at [324, 102] on link "Напрямок" at bounding box center [345, 102] width 63 height 22
click at [363, 125] on link "-" at bounding box center [364, 130] width 101 height 20
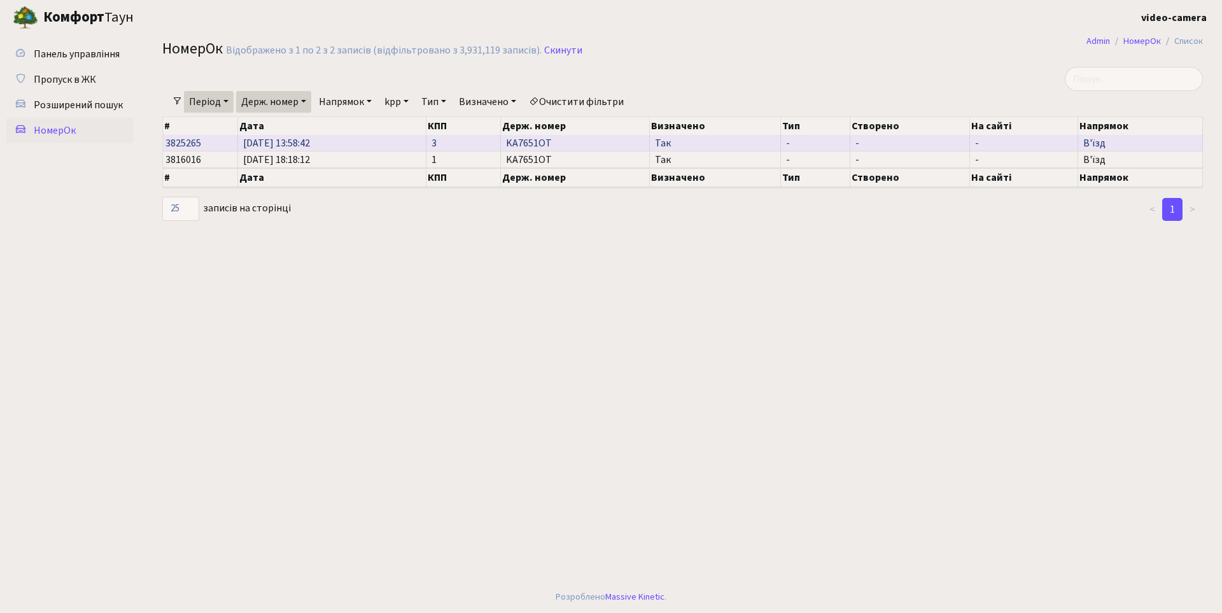
drag, startPoint x: 510, startPoint y: 142, endPoint x: 554, endPoint y: 142, distance: 43.3
click at [554, 142] on td "KA7651OT" at bounding box center [575, 143] width 149 height 16
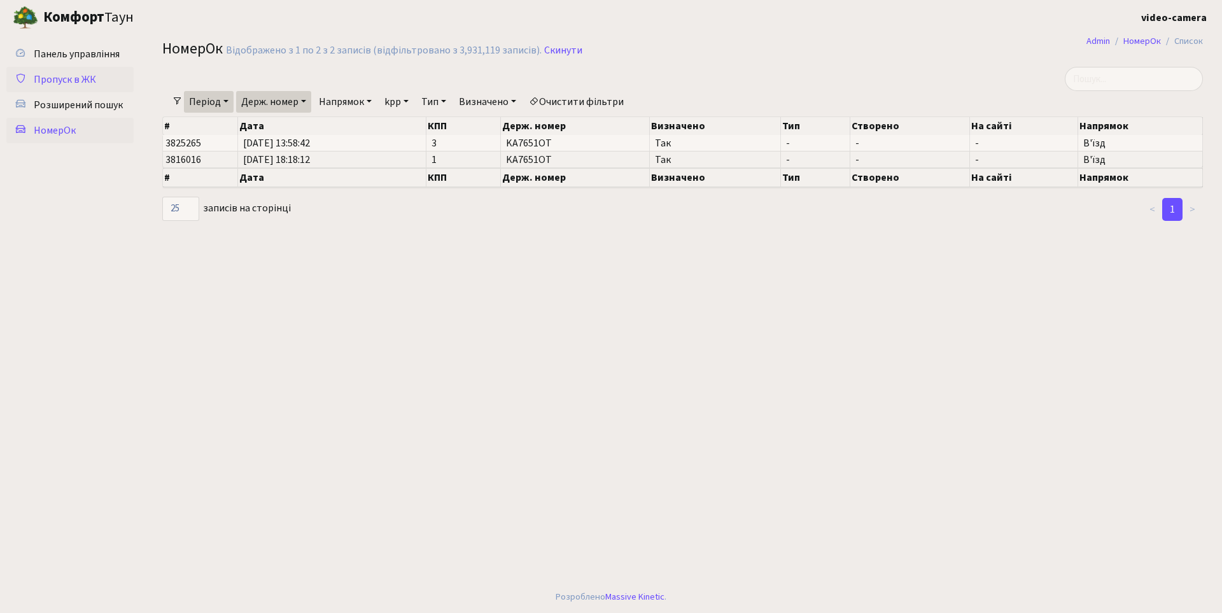
click at [83, 81] on span "Пропуск в ЖК" at bounding box center [65, 80] width 62 height 14
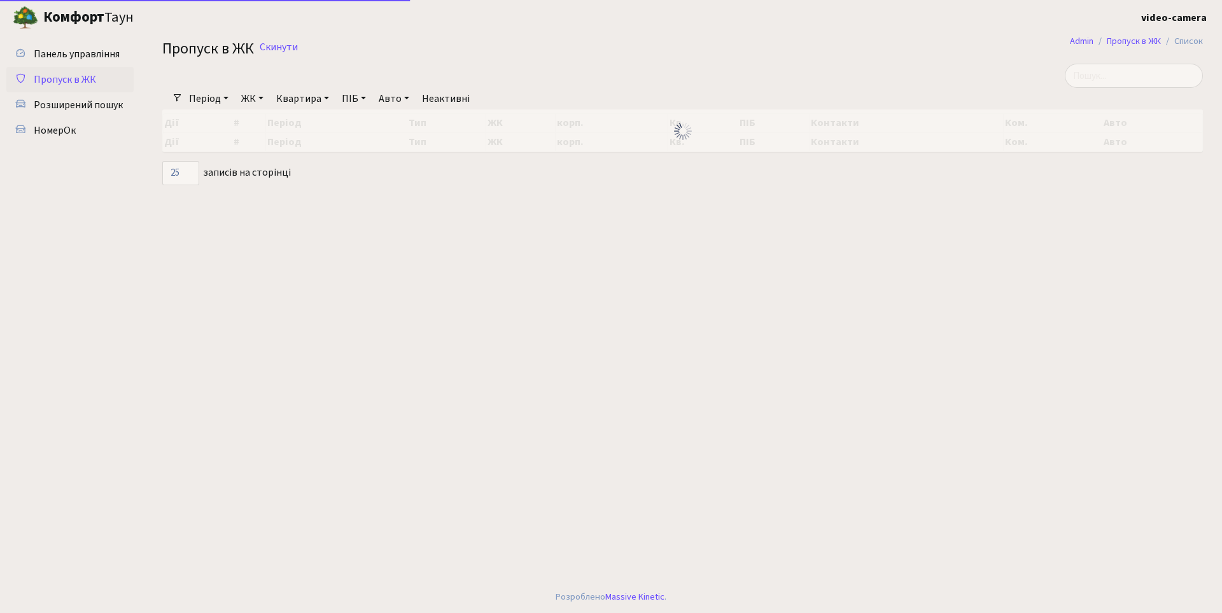
select select "25"
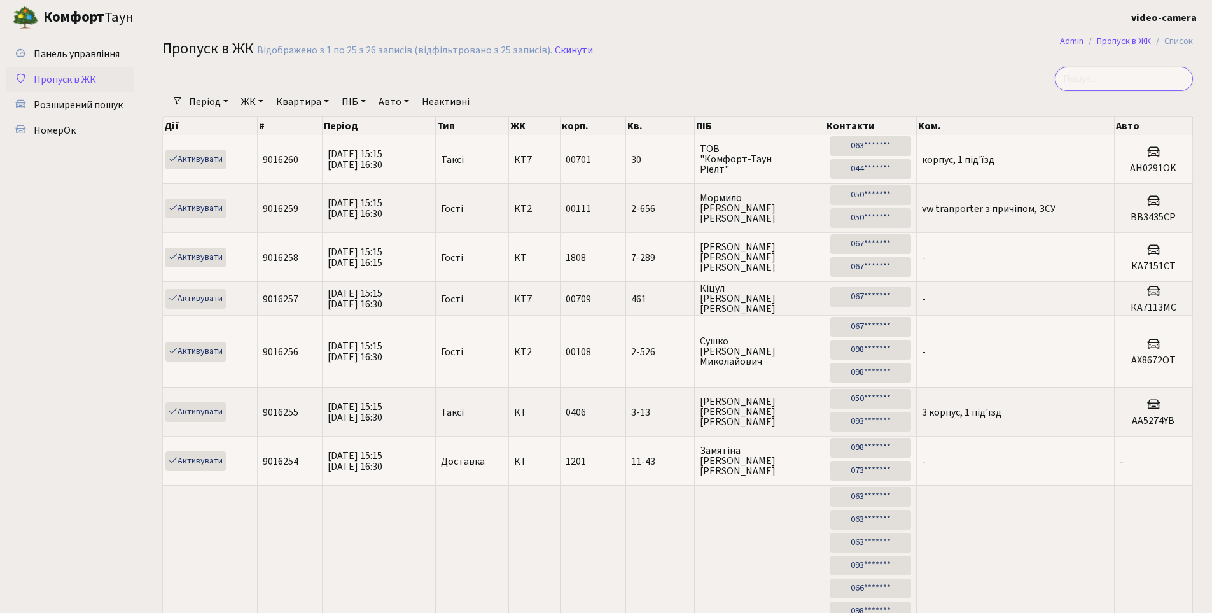
click at [1116, 76] on input "search" at bounding box center [1124, 79] width 138 height 24
paste input "KA7651OT"
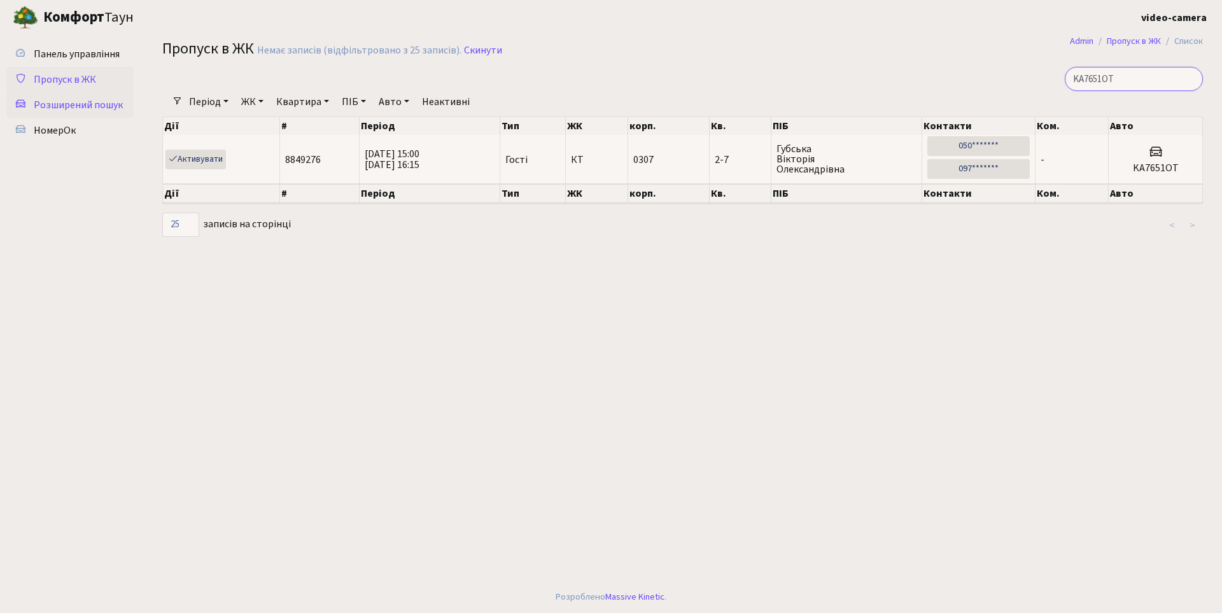
type input "KA7651OT"
click at [94, 101] on span "Розширений пошук" at bounding box center [78, 105] width 89 height 14
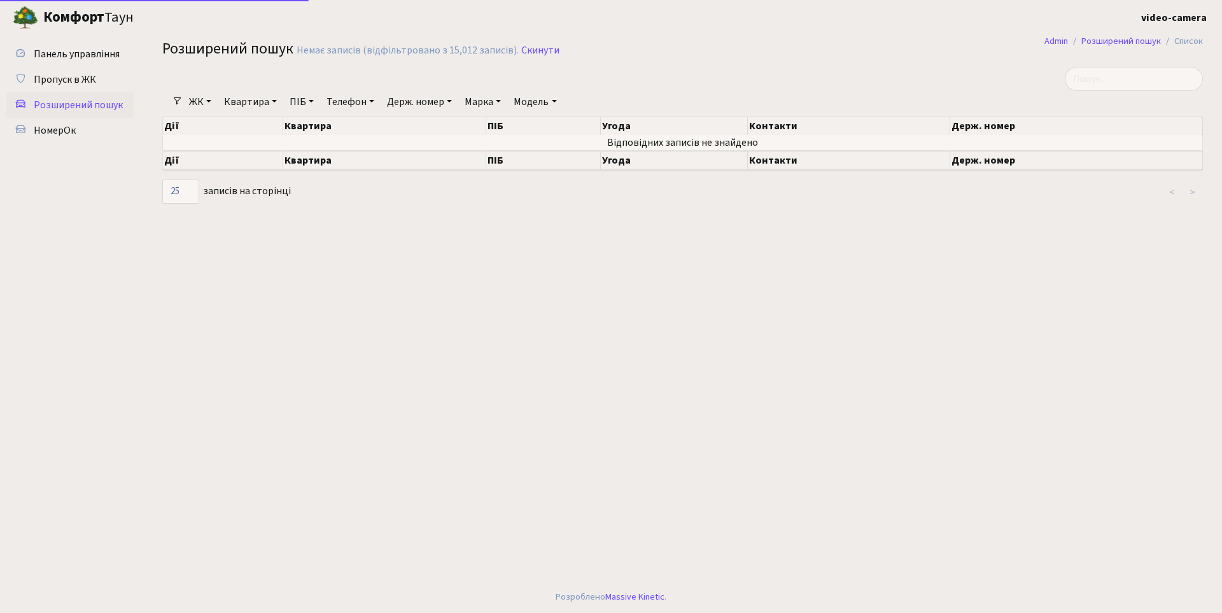
select select "25"
paste input "KA7651OT"
type input "KA7651OT"
click at [50, 77] on span "Пропуск в ЖК" at bounding box center [65, 80] width 62 height 14
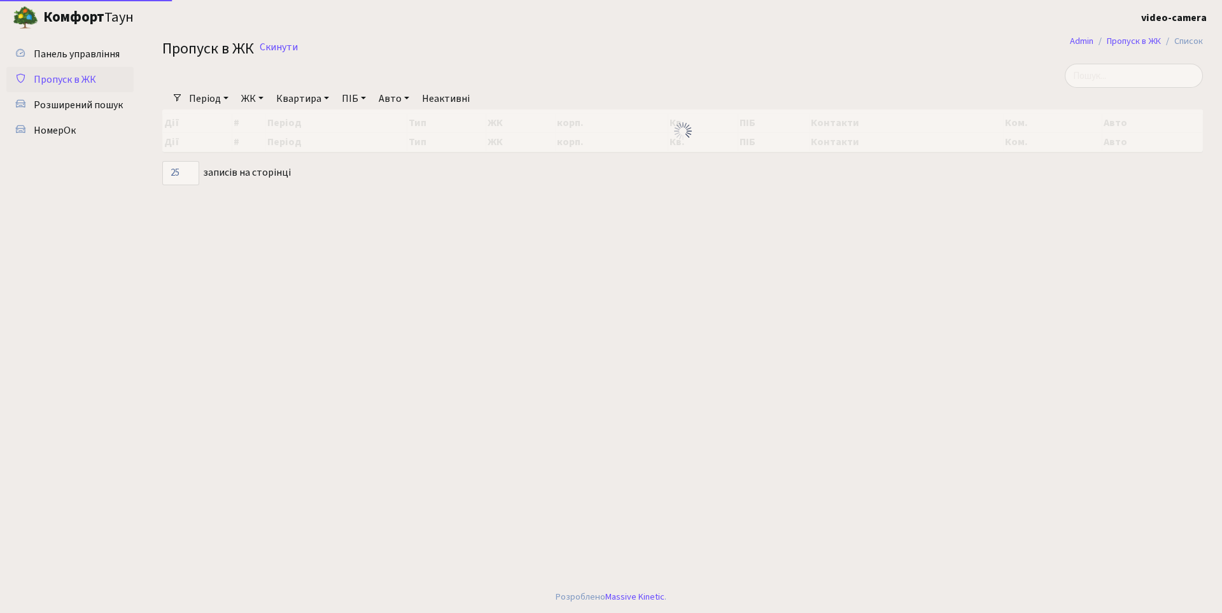
select select "25"
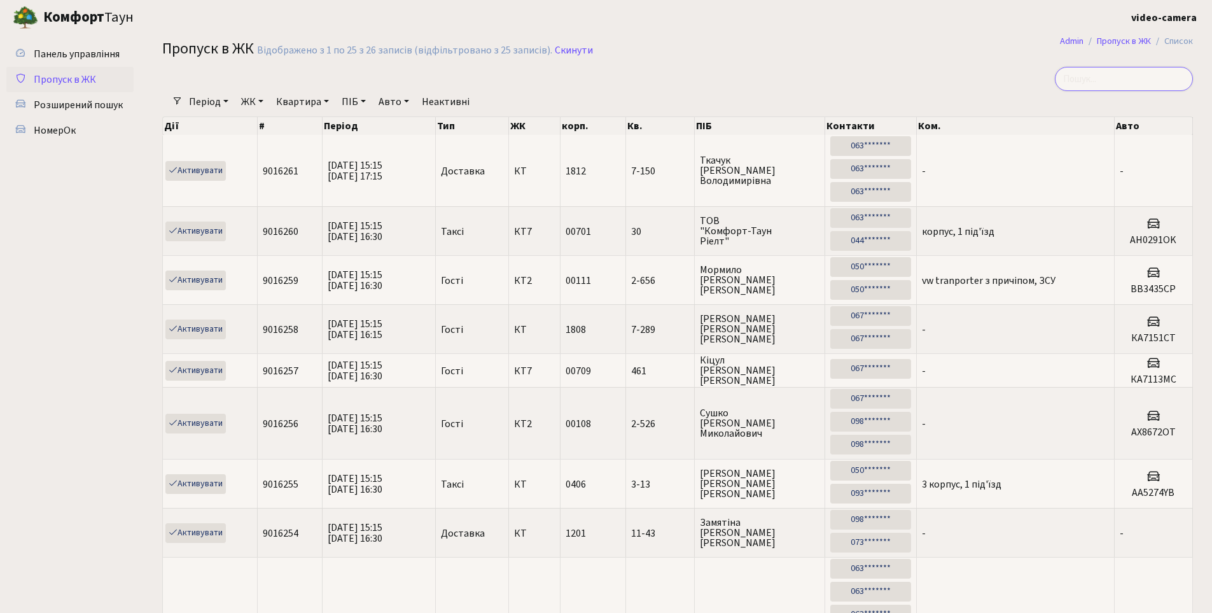
paste input "KA7651OT"
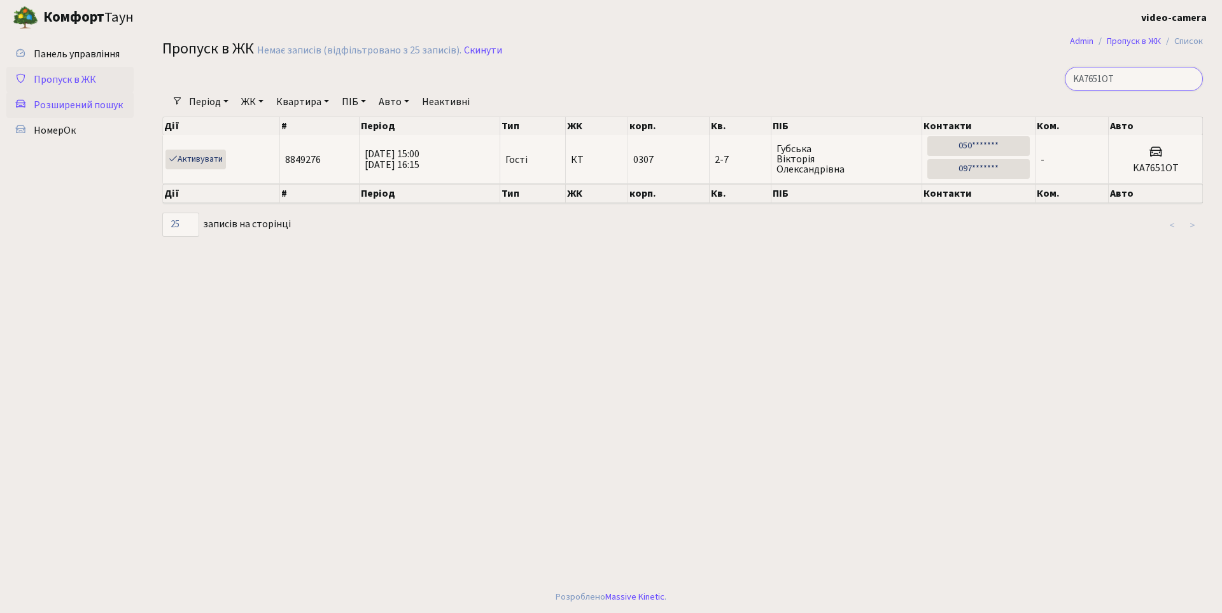
type input "KA7651OT"
click at [74, 110] on span "Розширений пошук" at bounding box center [78, 105] width 89 height 14
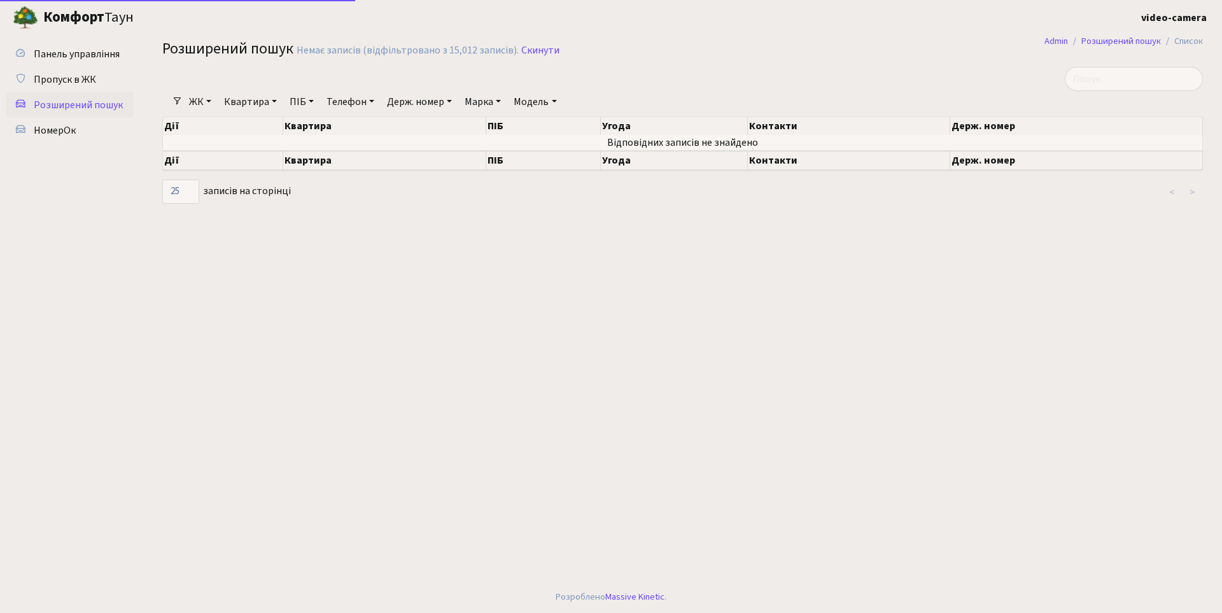
select select "25"
paste input "KA7651OT"
type input "KA7651OT"
click at [84, 87] on link "Пропуск в ЖК" at bounding box center [69, 79] width 127 height 25
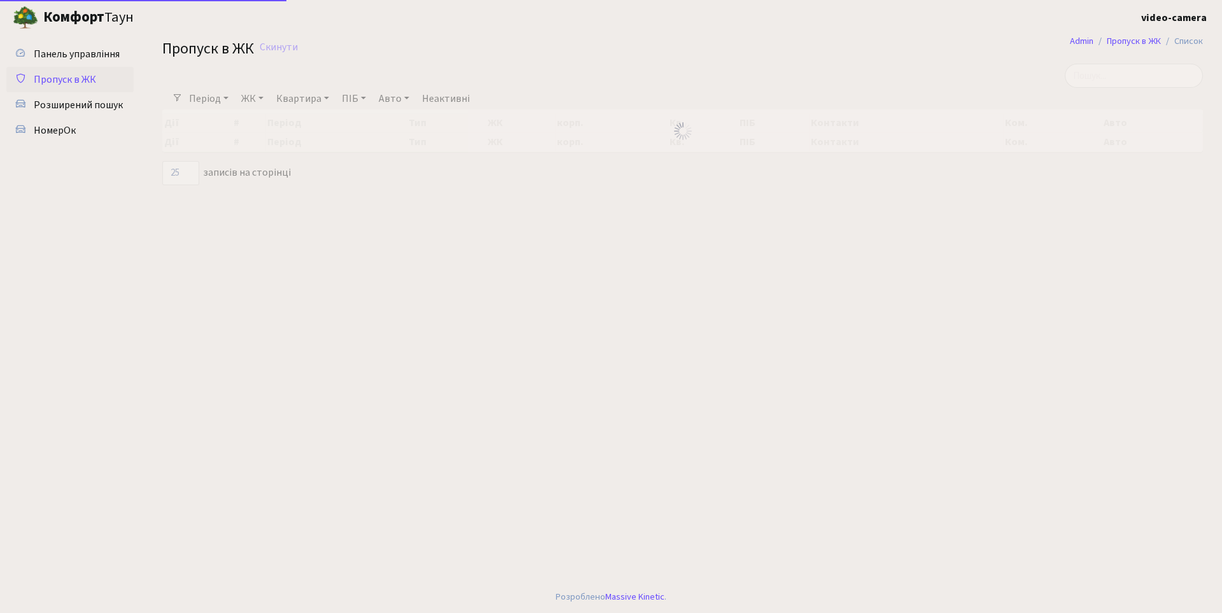
select select "25"
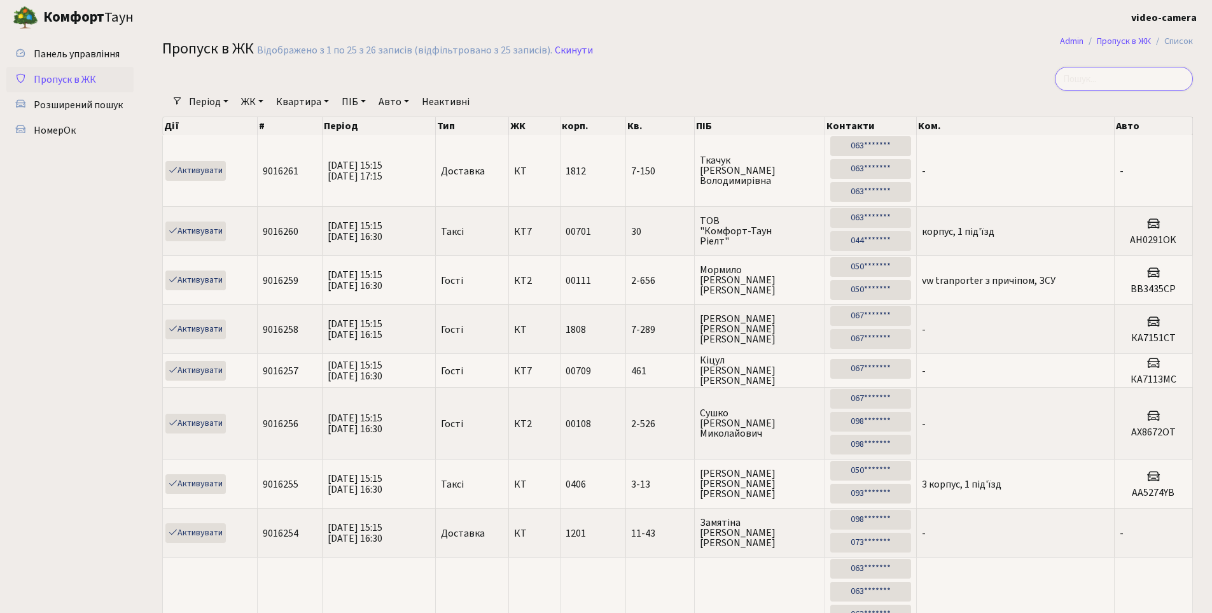
paste input "KA7651OT"
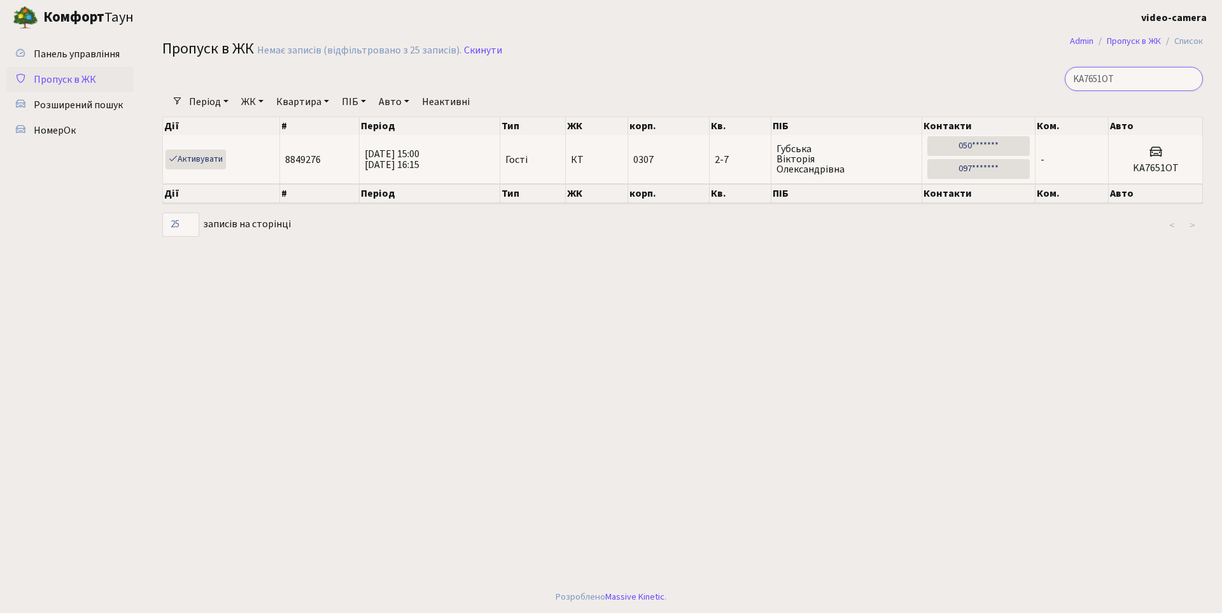
type input "KA7651OT"
click at [220, 99] on link "Період" at bounding box center [209, 102] width 50 height 22
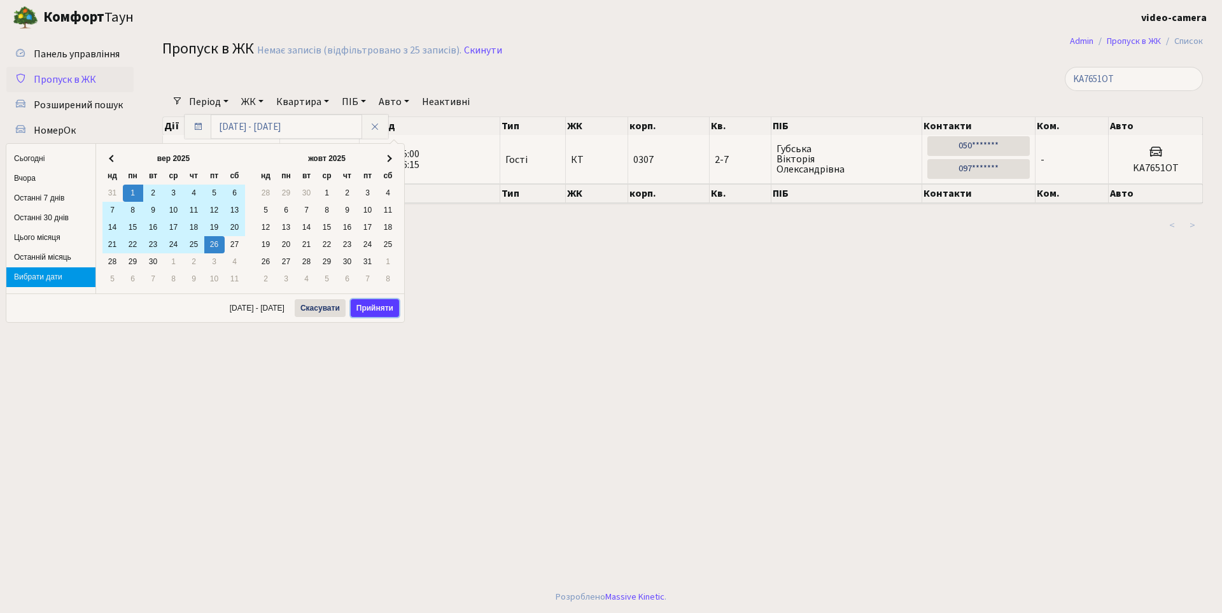
click at [375, 306] on button "Прийняти" at bounding box center [375, 308] width 48 height 18
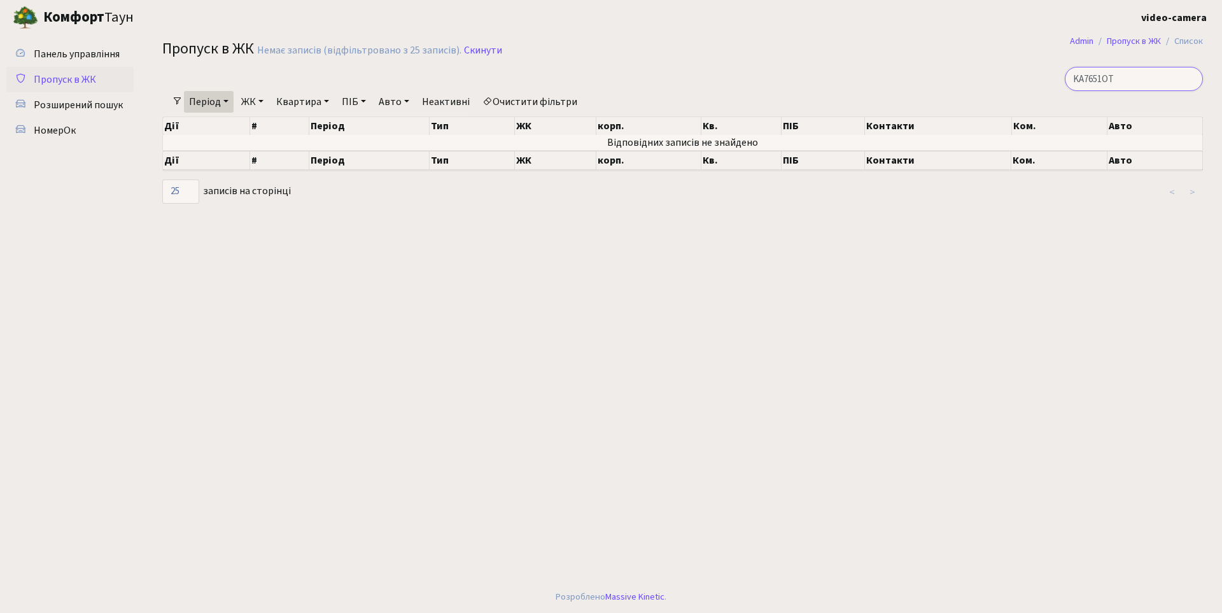
drag, startPoint x: 1133, startPoint y: 78, endPoint x: 1082, endPoint y: 74, distance: 51.6
click at [1082, 74] on input "KA7651OT" at bounding box center [1133, 79] width 138 height 24
click at [39, 132] on span "НомерОк" at bounding box center [55, 130] width 42 height 14
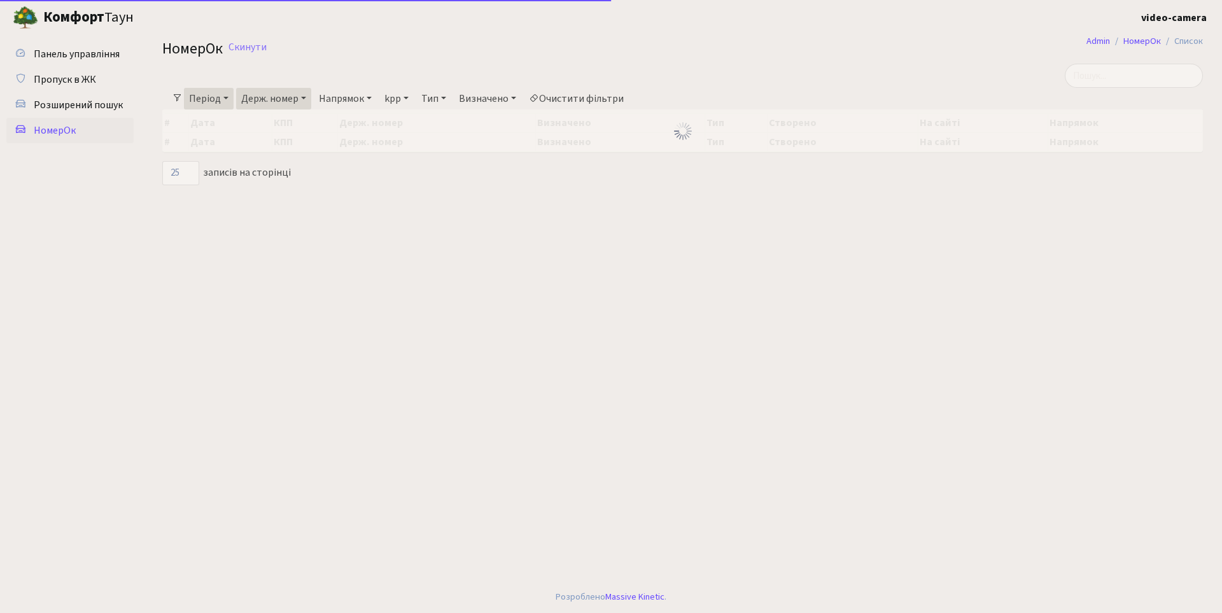
select select "25"
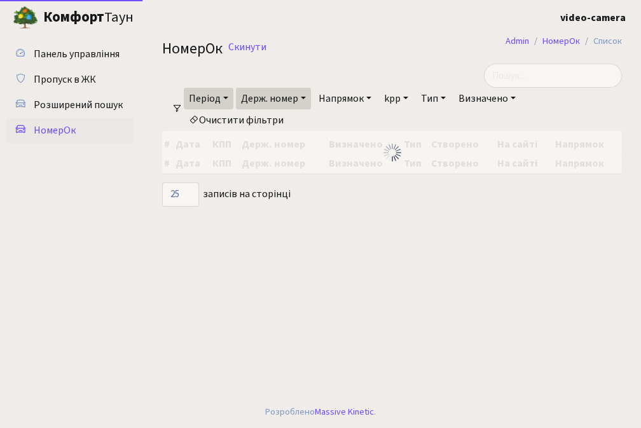
select select "25"
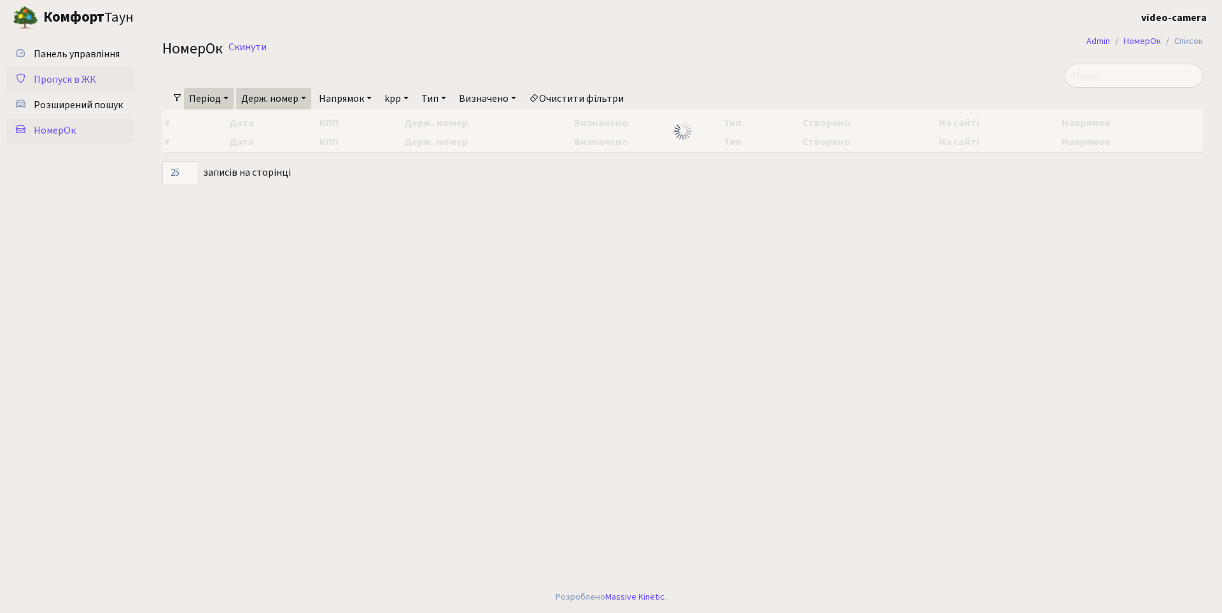
click at [78, 83] on span "Пропуск в ЖК" at bounding box center [65, 80] width 62 height 14
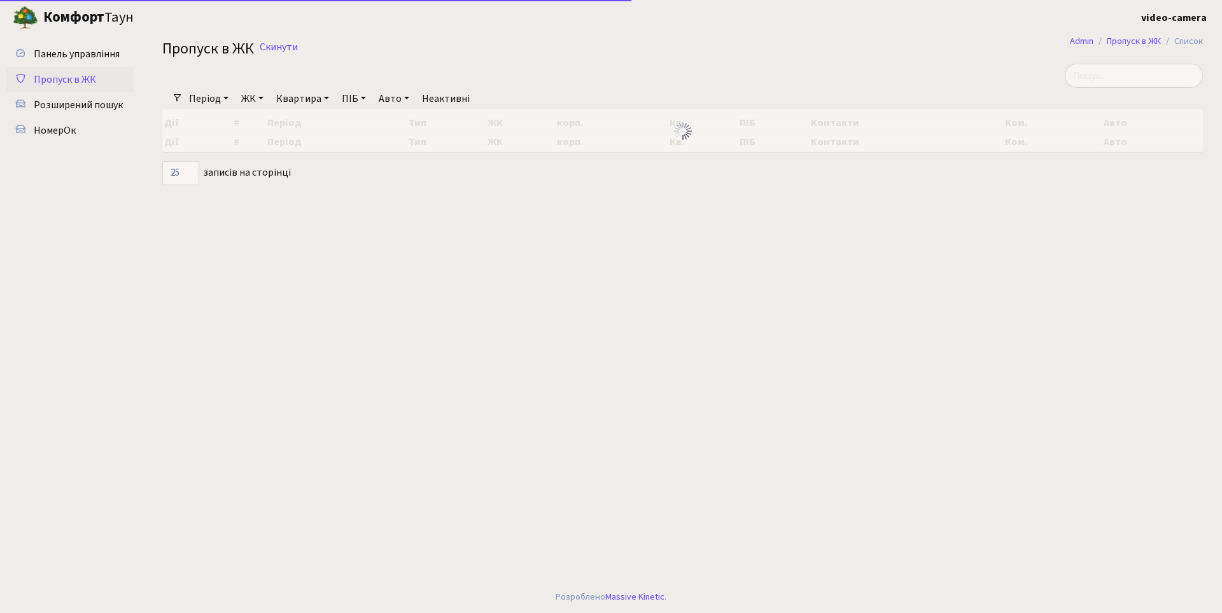
select select "25"
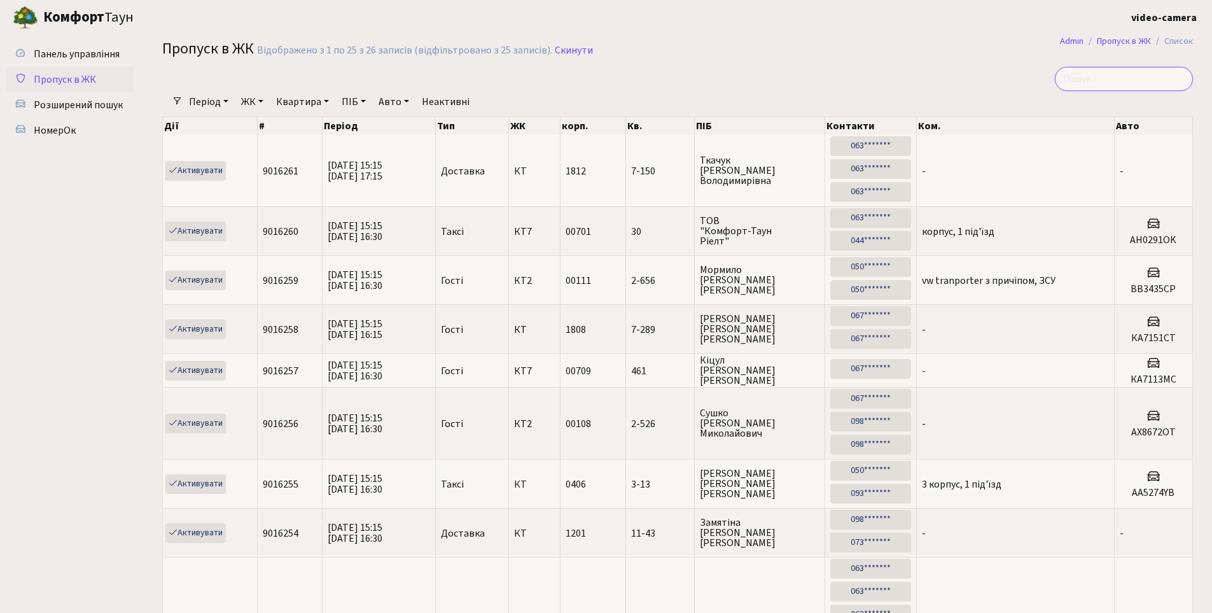
paste input "KA7651OT"
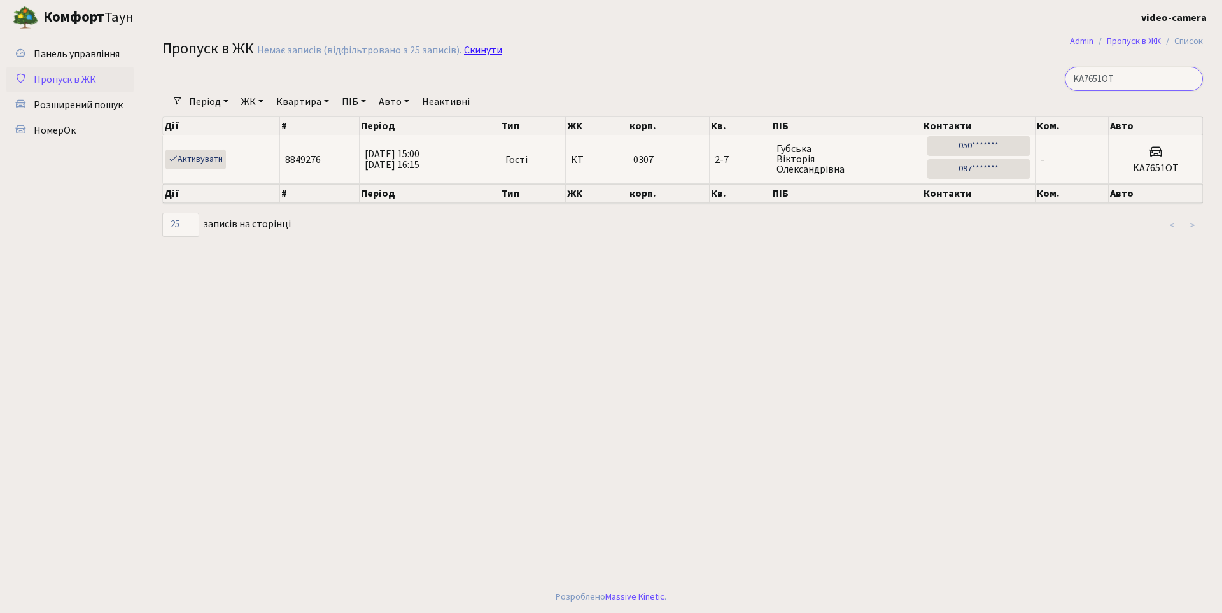
type input "KA7651OT"
click at [468, 54] on link "Скинути" at bounding box center [483, 51] width 38 height 12
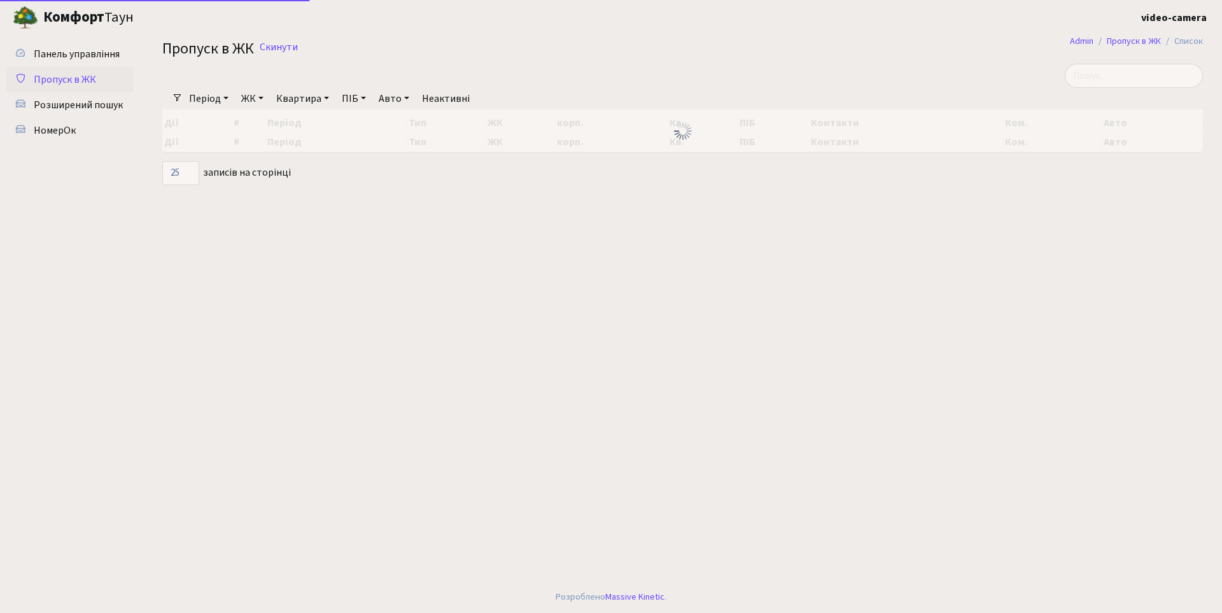
select select "25"
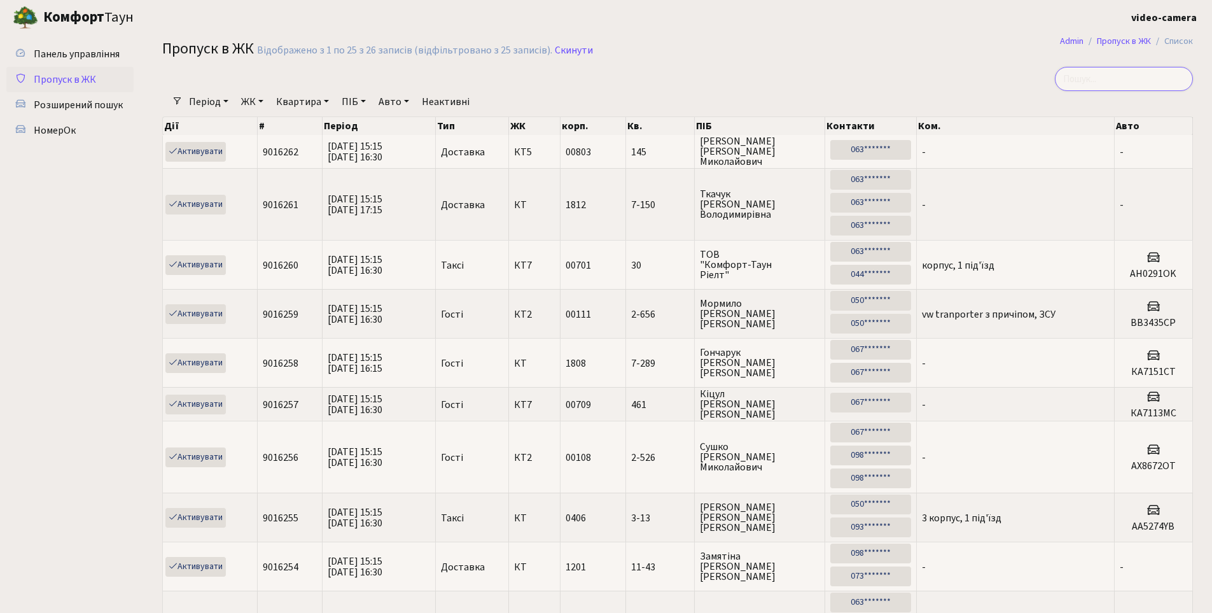
paste input "KA7651OT"
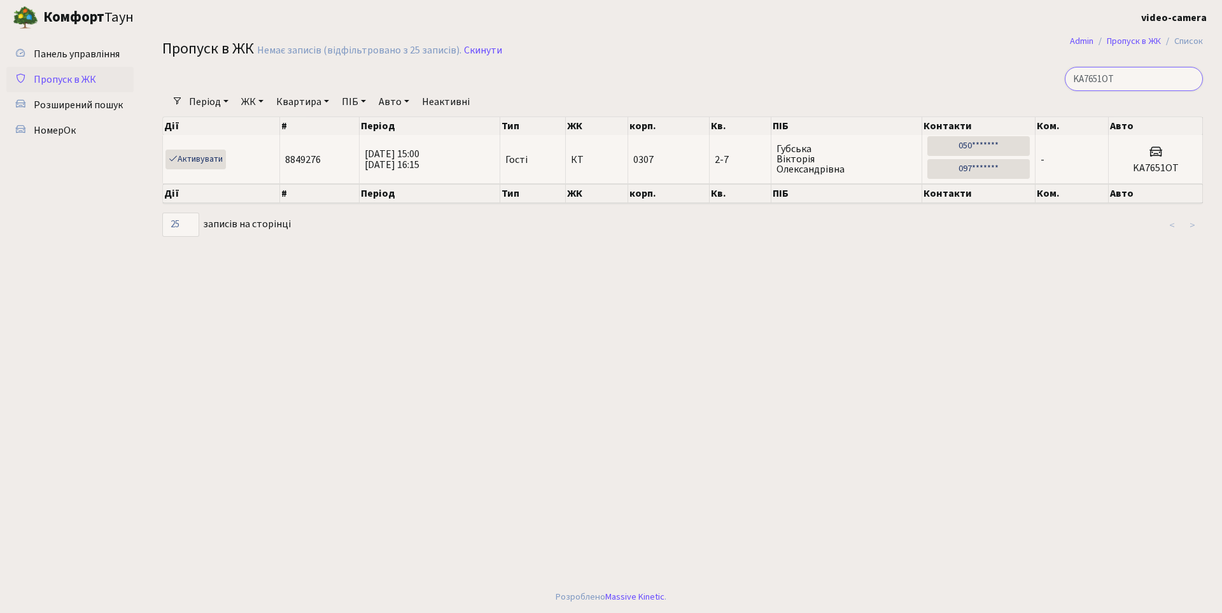
drag, startPoint x: 1141, startPoint y: 71, endPoint x: 897, endPoint y: 46, distance: 245.6
click at [897, 46] on main "Admin Пропуск в ЖК Список Пропуск в ЖК Немає записів (відфільтровано з 25 запис…" at bounding box center [682, 308] width 1078 height 546
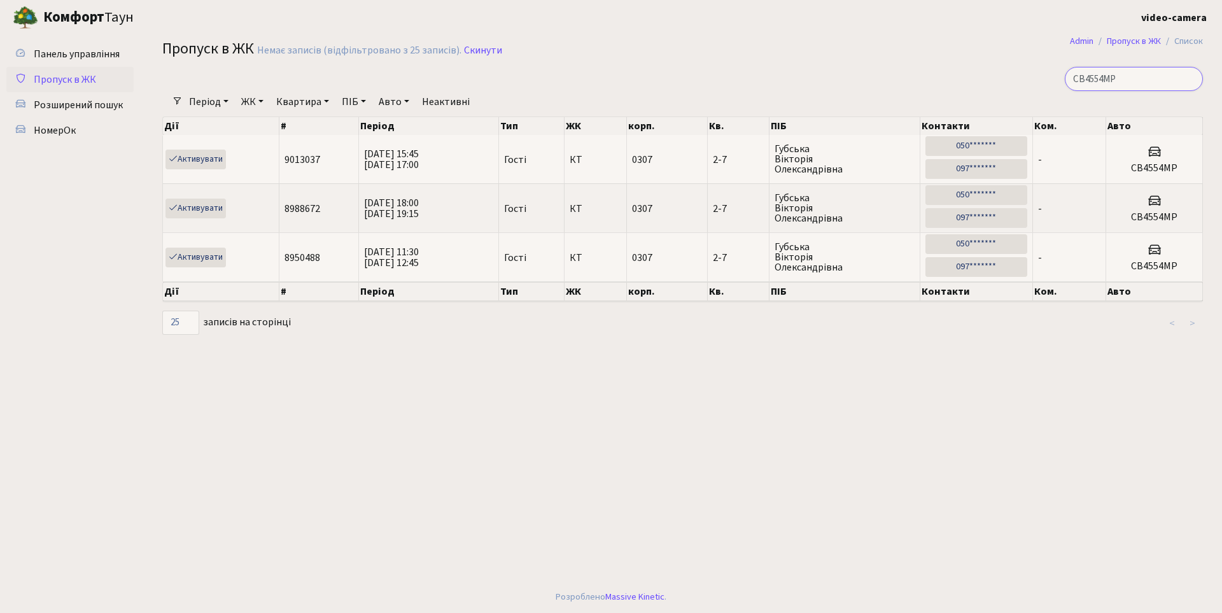
type input "СВ4554МР"
